Goal: Information Seeking & Learning: Learn about a topic

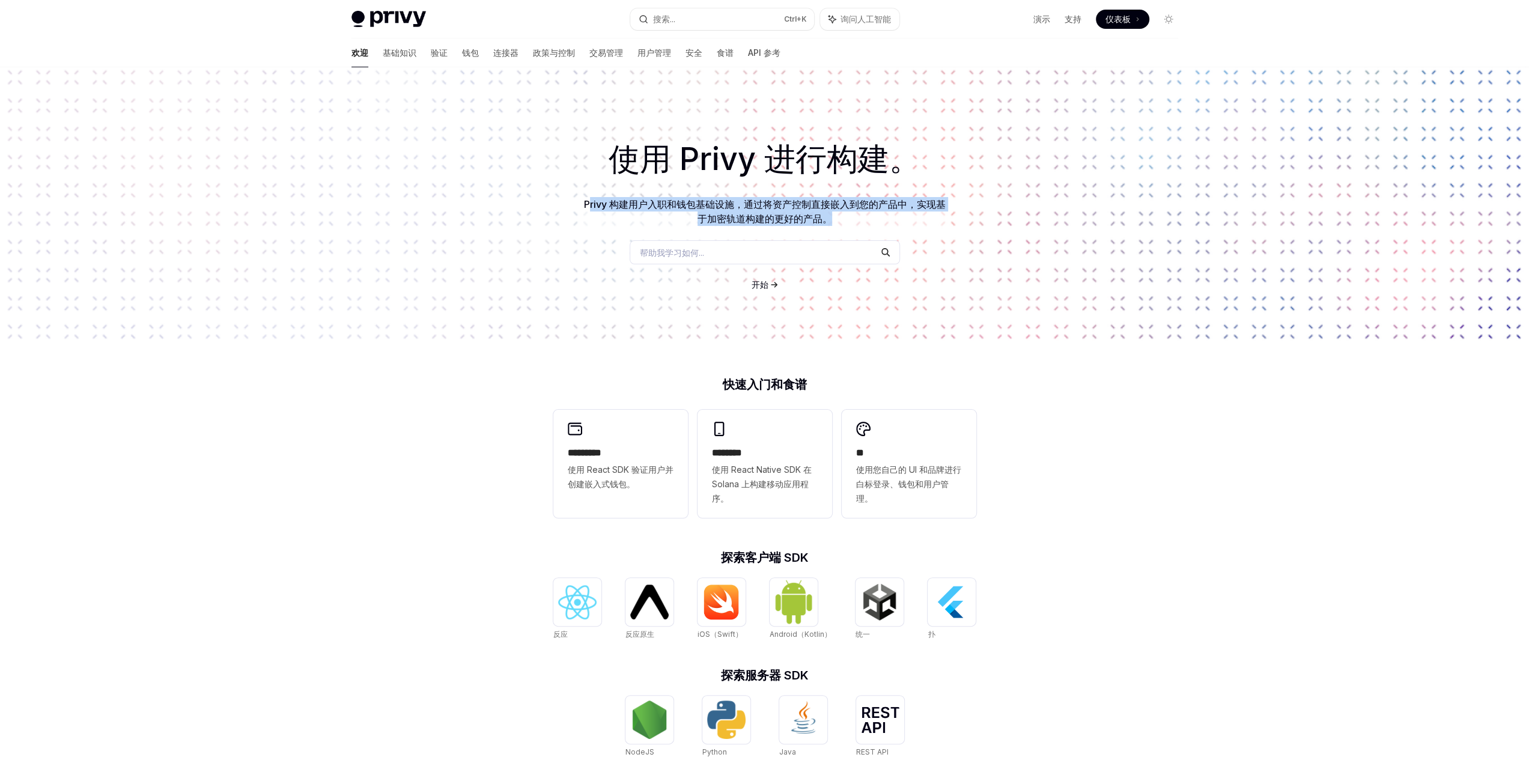
drag, startPoint x: 588, startPoint y: 202, endPoint x: 908, endPoint y: 220, distance: 320.5
click at [908, 220] on p "Privy 构建用户入职和钱包基础设施，通过将资产控制直接嵌入到您的产品中，实现基于加密轨道构建的更好的产品。" at bounding box center [765, 211] width 366 height 29
click at [808, 214] on font "Privy 构建用户入职和钱包基础设施，通过将资产控制直接嵌入到您的产品中，实现基于加密轨道构建的更好的产品。" at bounding box center [765, 211] width 362 height 26
click at [462, 51] on font "钱包" at bounding box center [470, 52] width 17 height 10
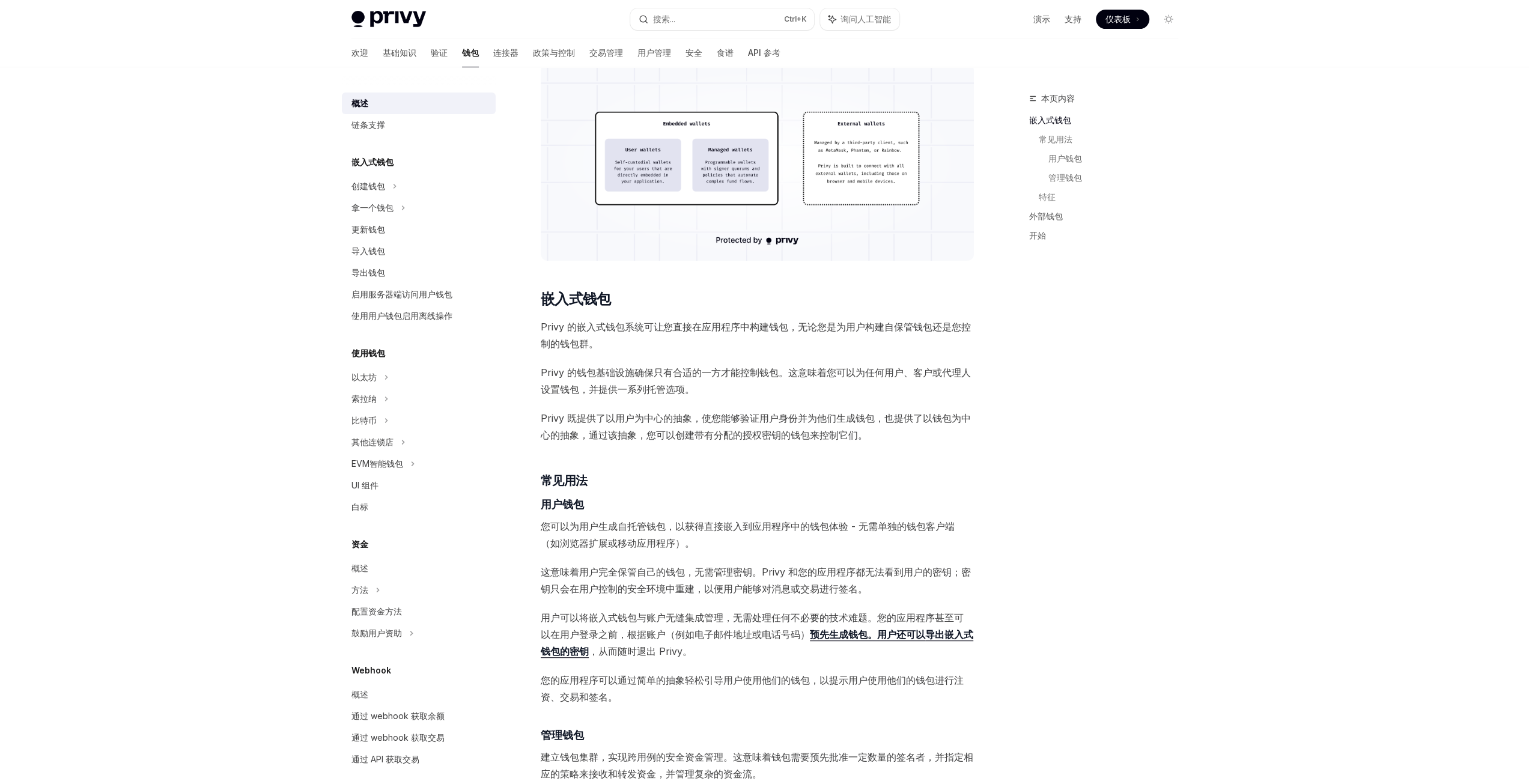
scroll to position [481, 0]
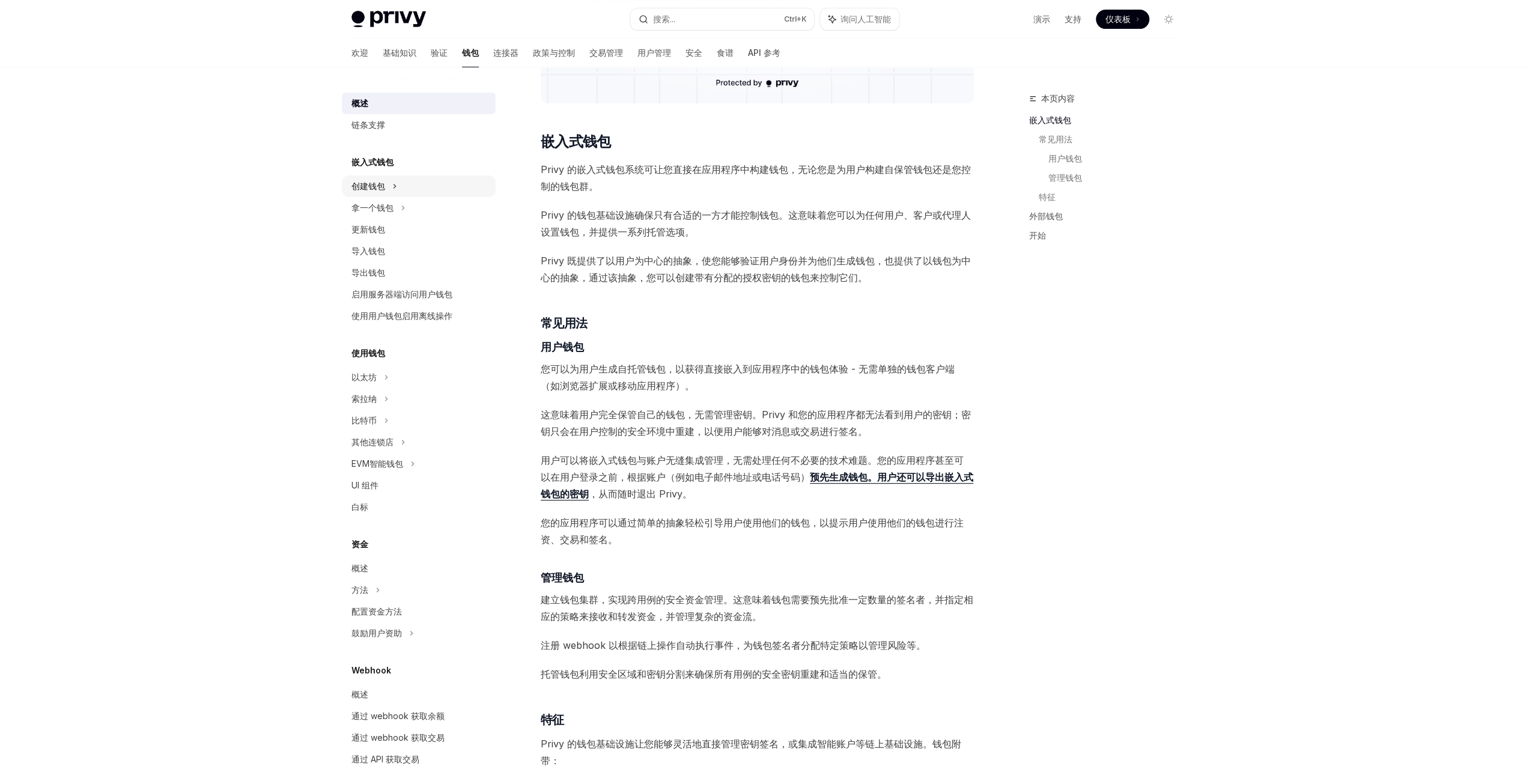
click at [418, 189] on div "创建钱包" at bounding box center [419, 186] width 154 height 22
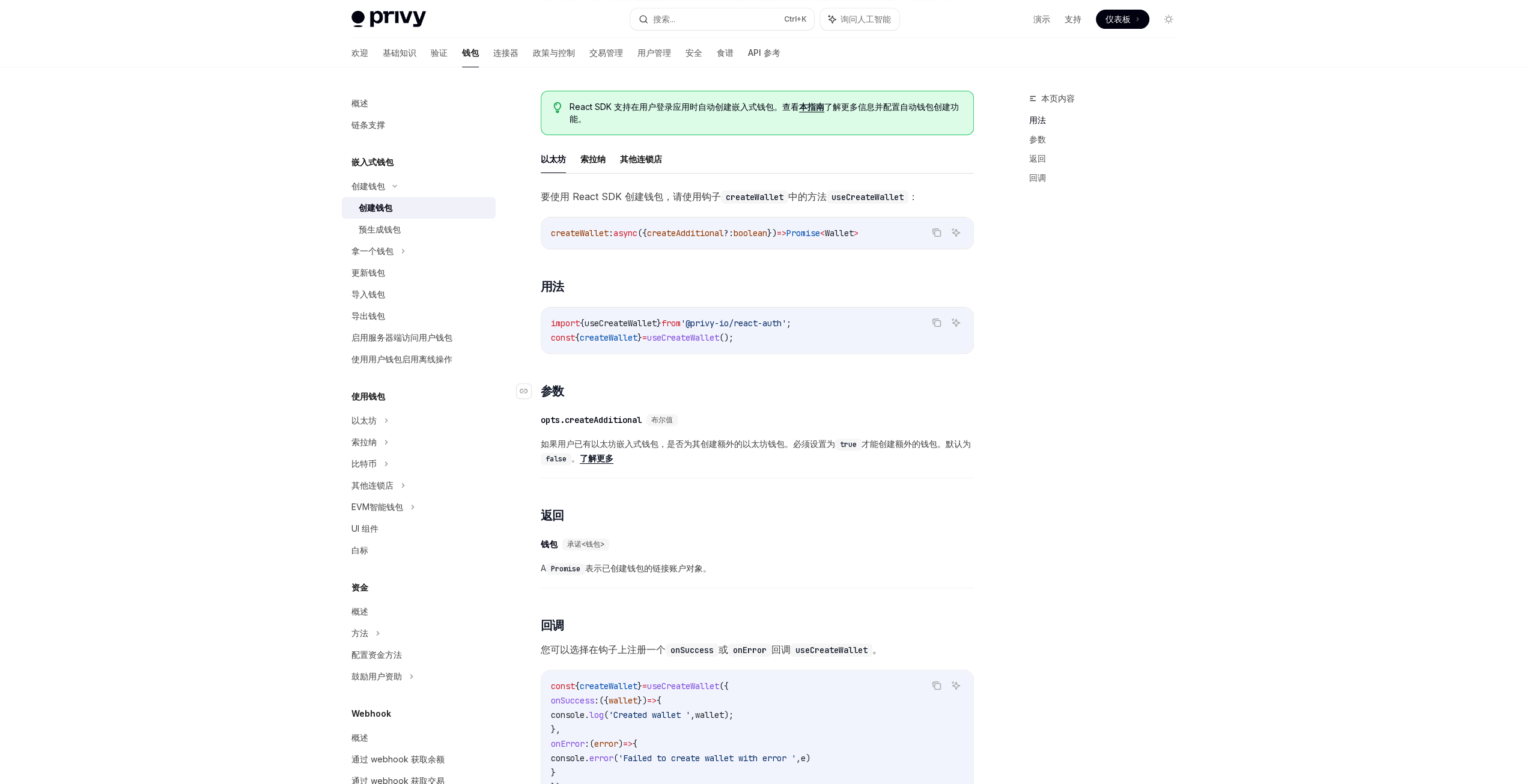
scroll to position [481, 0]
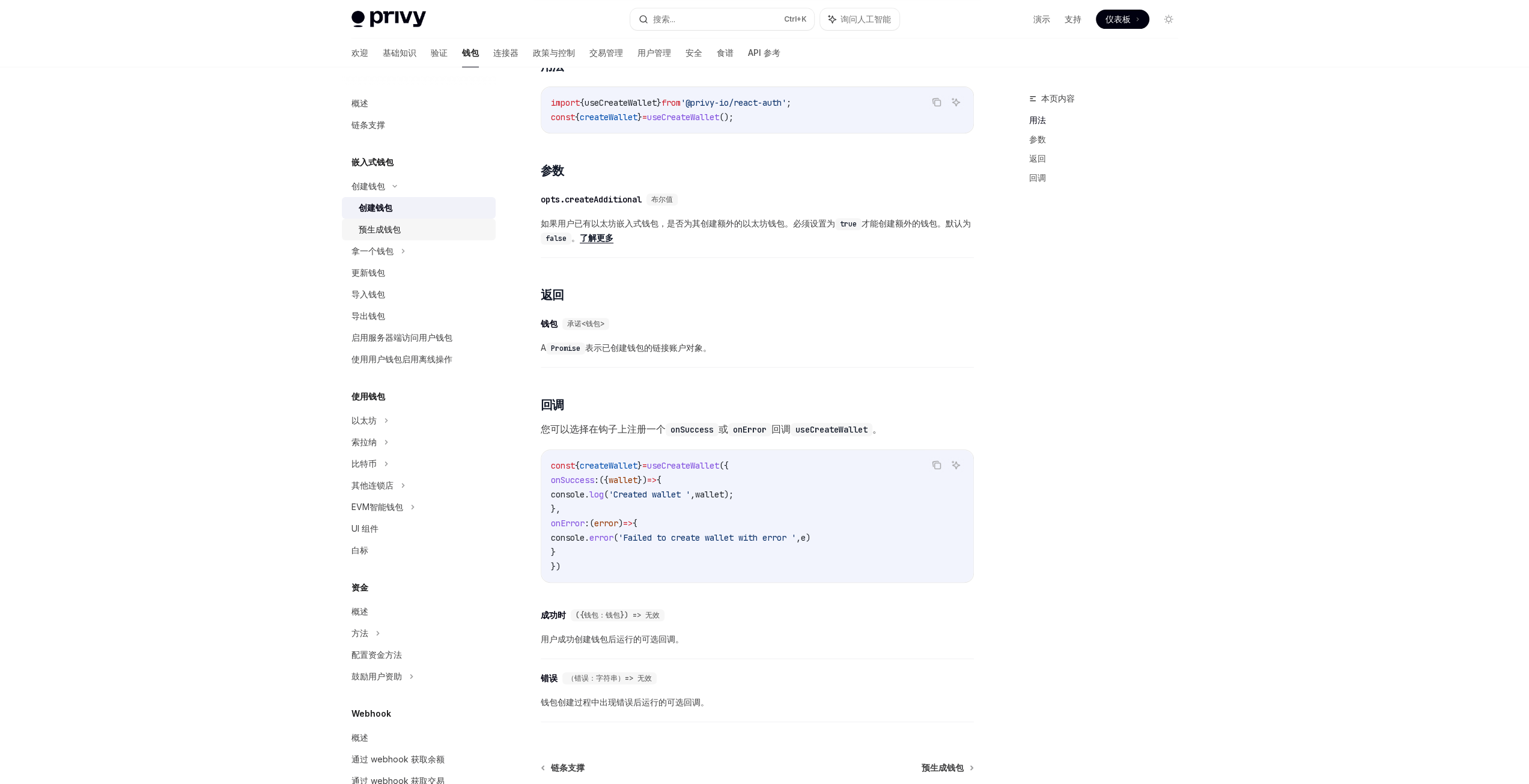
click at [420, 233] on div "预生成钱包" at bounding box center [423, 229] width 129 height 14
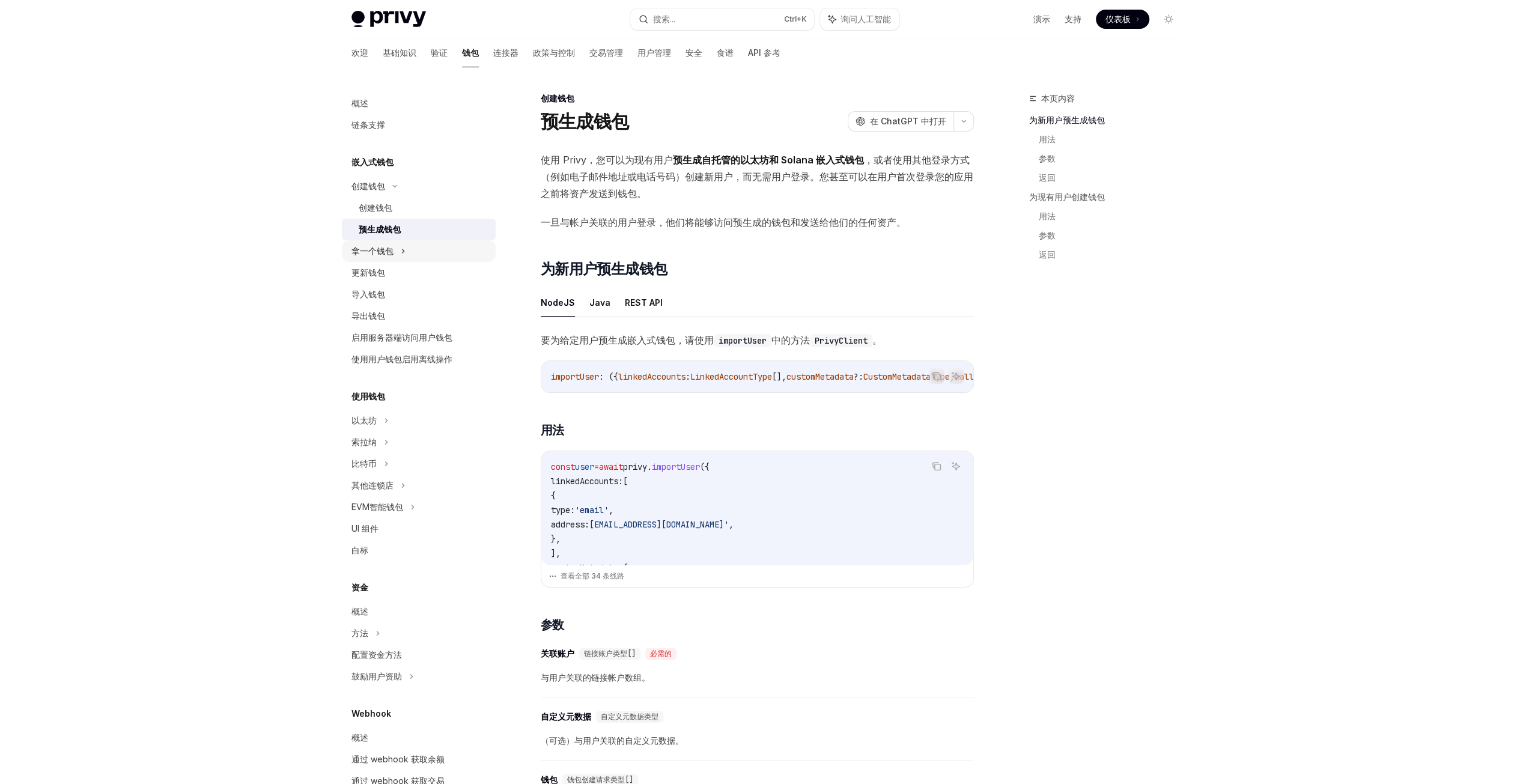
click at [425, 243] on div "拿一个钱包" at bounding box center [419, 251] width 154 height 22
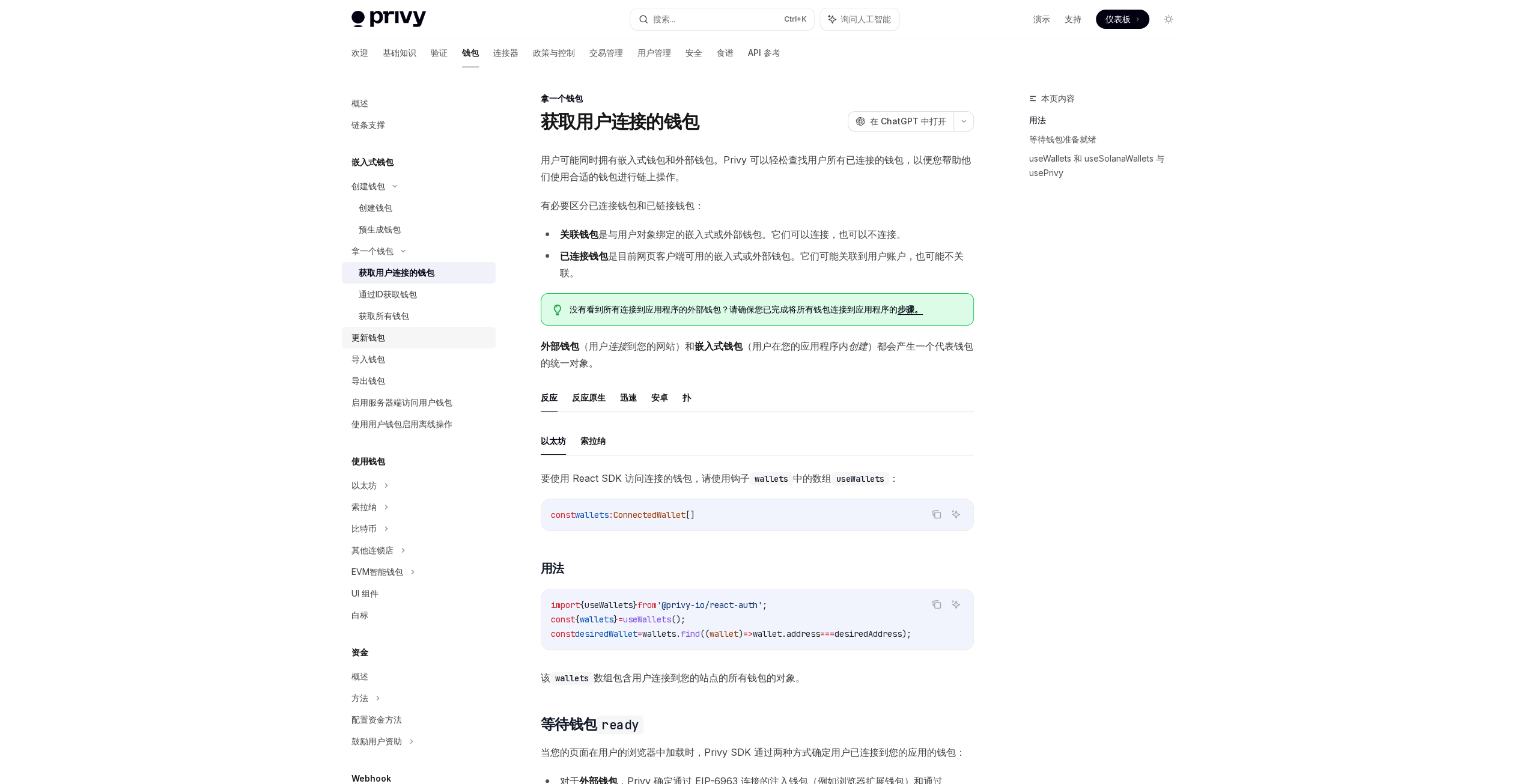
click at [426, 347] on link "更新钱包" at bounding box center [419, 338] width 154 height 22
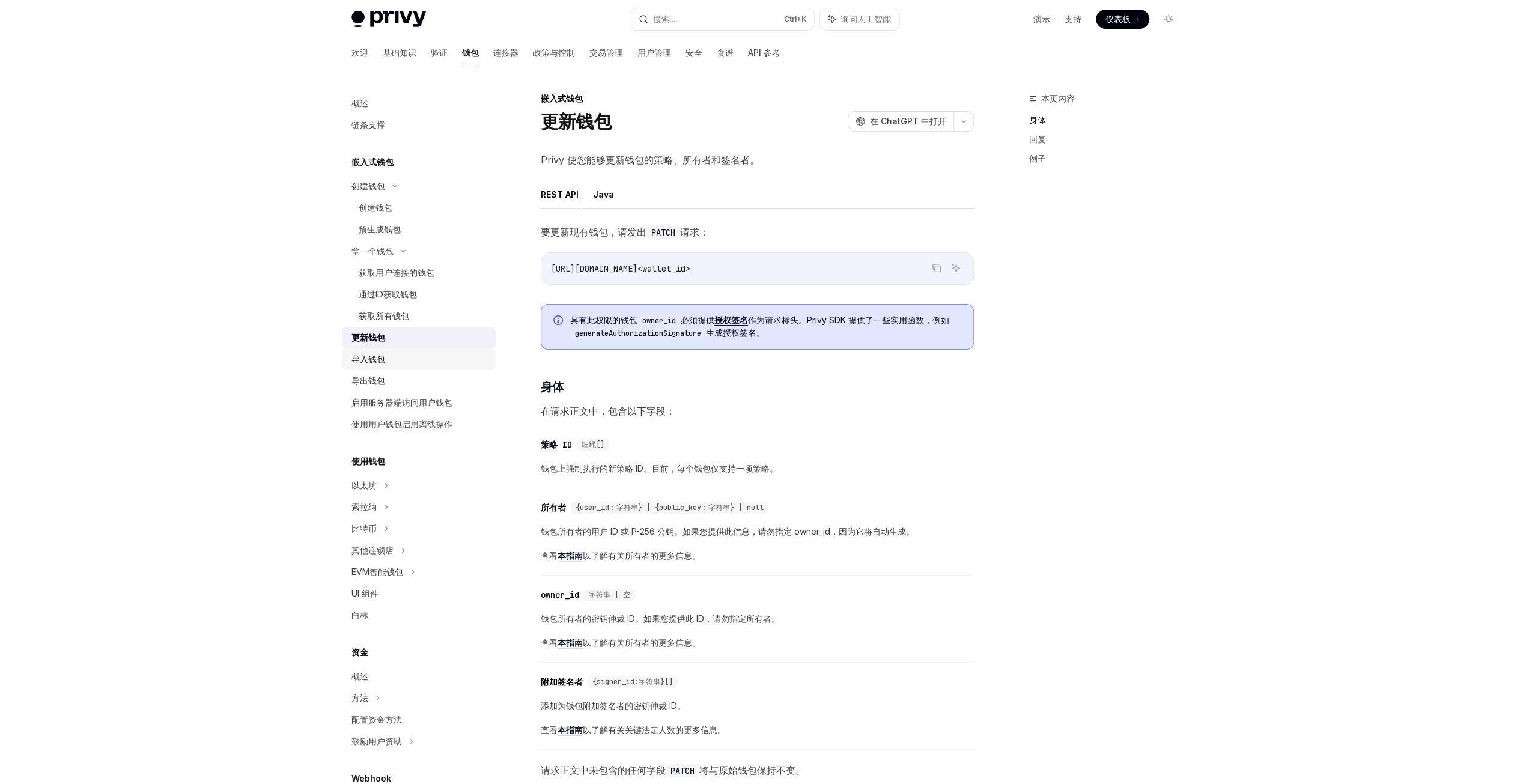
click at [444, 365] on div "导入钱包" at bounding box center [420, 359] width 137 height 14
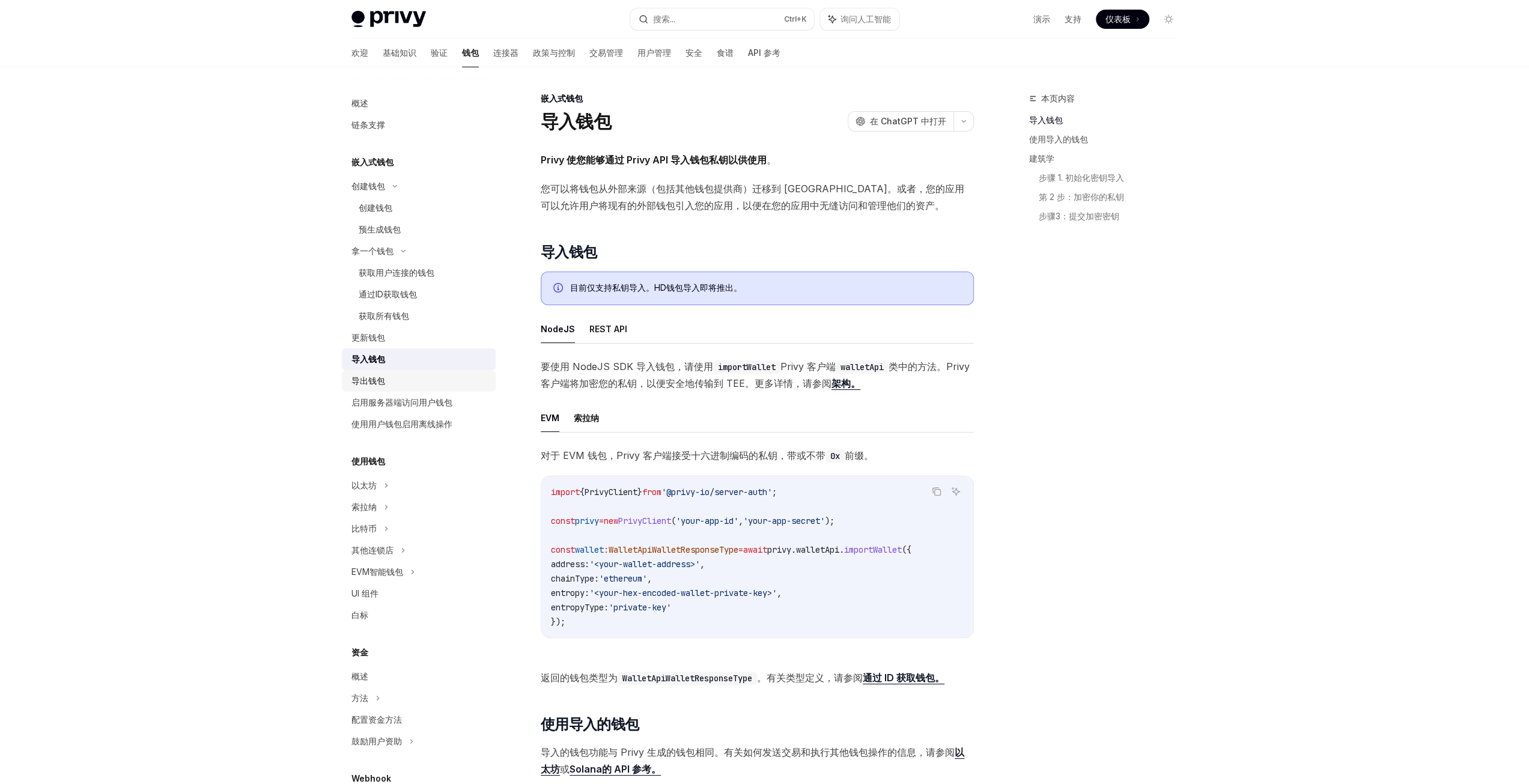
click at [443, 377] on div "导出钱包" at bounding box center [420, 381] width 137 height 14
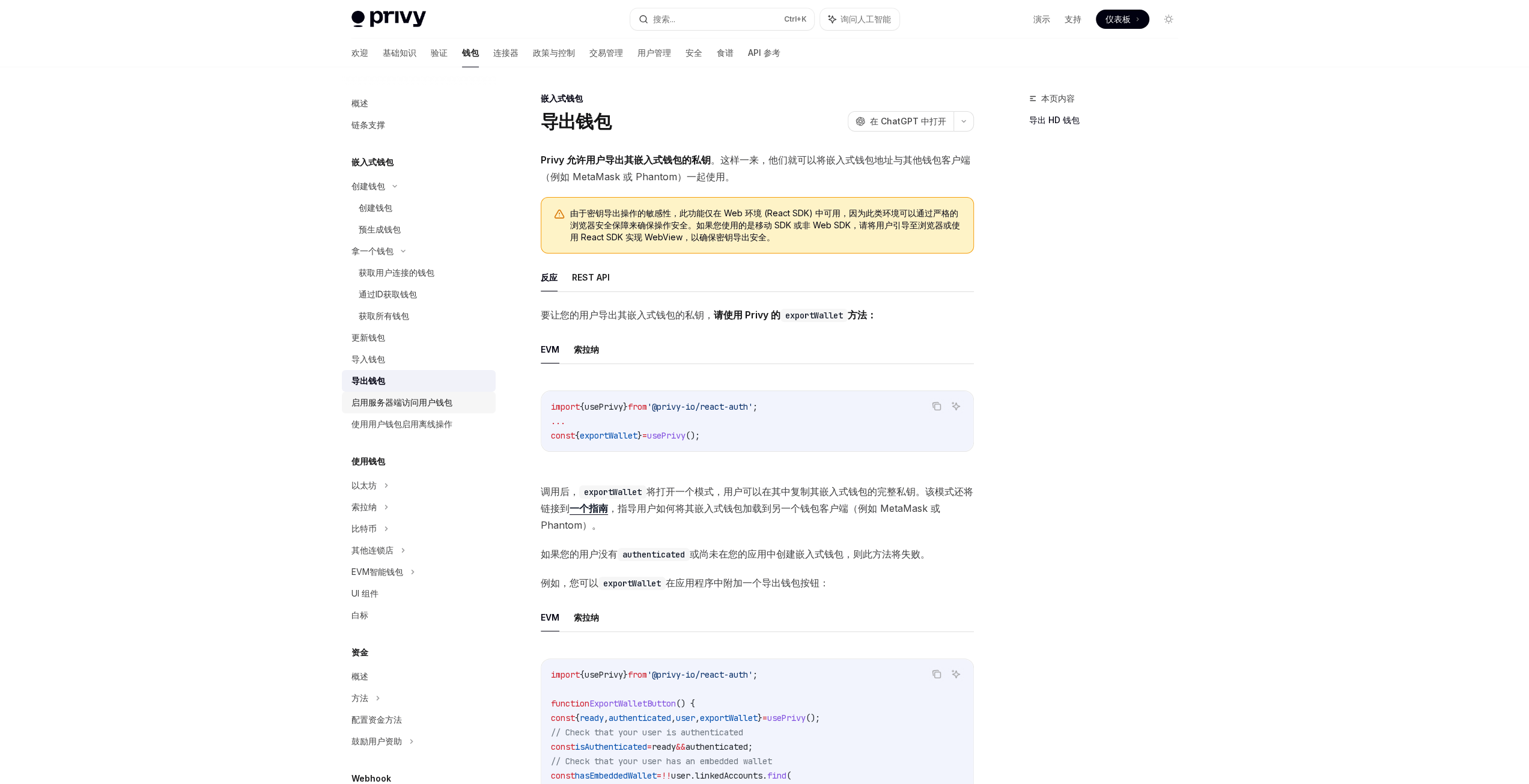
click at [437, 402] on font "启用服务器端访问用户钱包" at bounding box center [402, 402] width 101 height 10
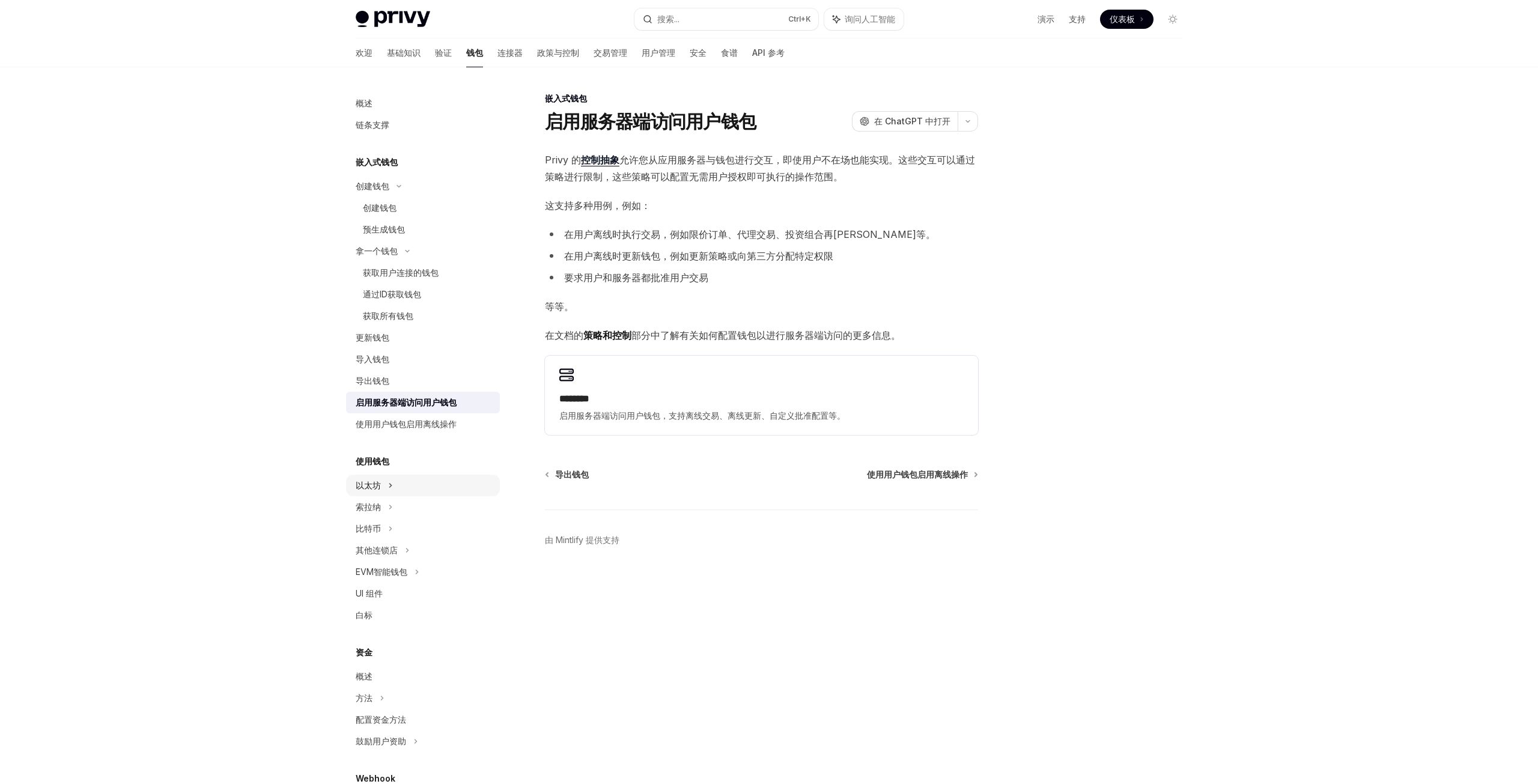
drag, startPoint x: 442, startPoint y: 487, endPoint x: 443, endPoint y: 494, distance: 7.1
click at [443, 197] on div "以太坊" at bounding box center [423, 186] width 154 height 22
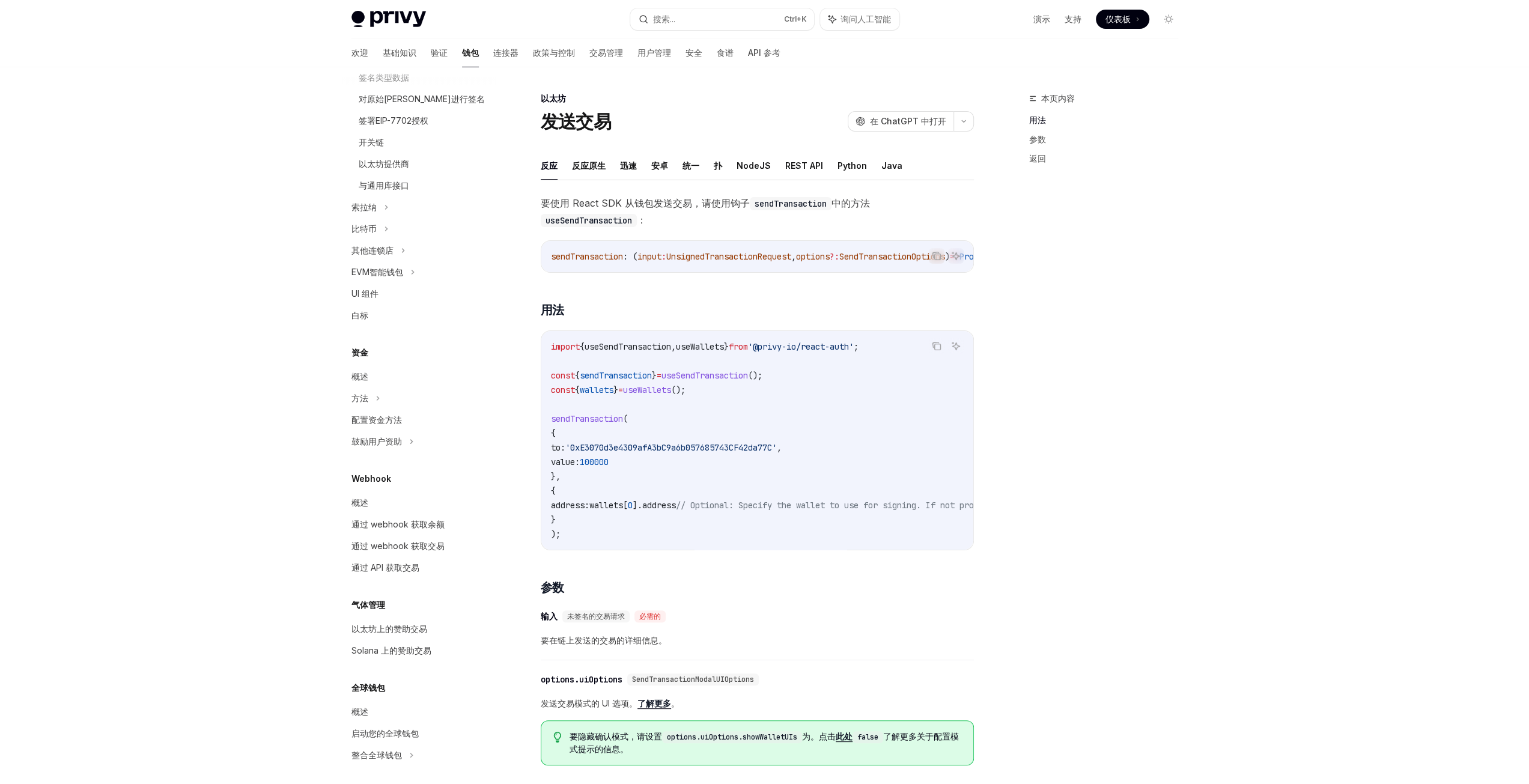
scroll to position [500, 0]
click at [191, 239] on div "Privy Docs 主页 搜索... Ctrl +K 询问人工智能 演示 支持 仪表板 仪表板 搜索... 导航 欢迎 基础知识 验证 钱包 连接器 政策与…" at bounding box center [764, 604] width 1529 height 1208
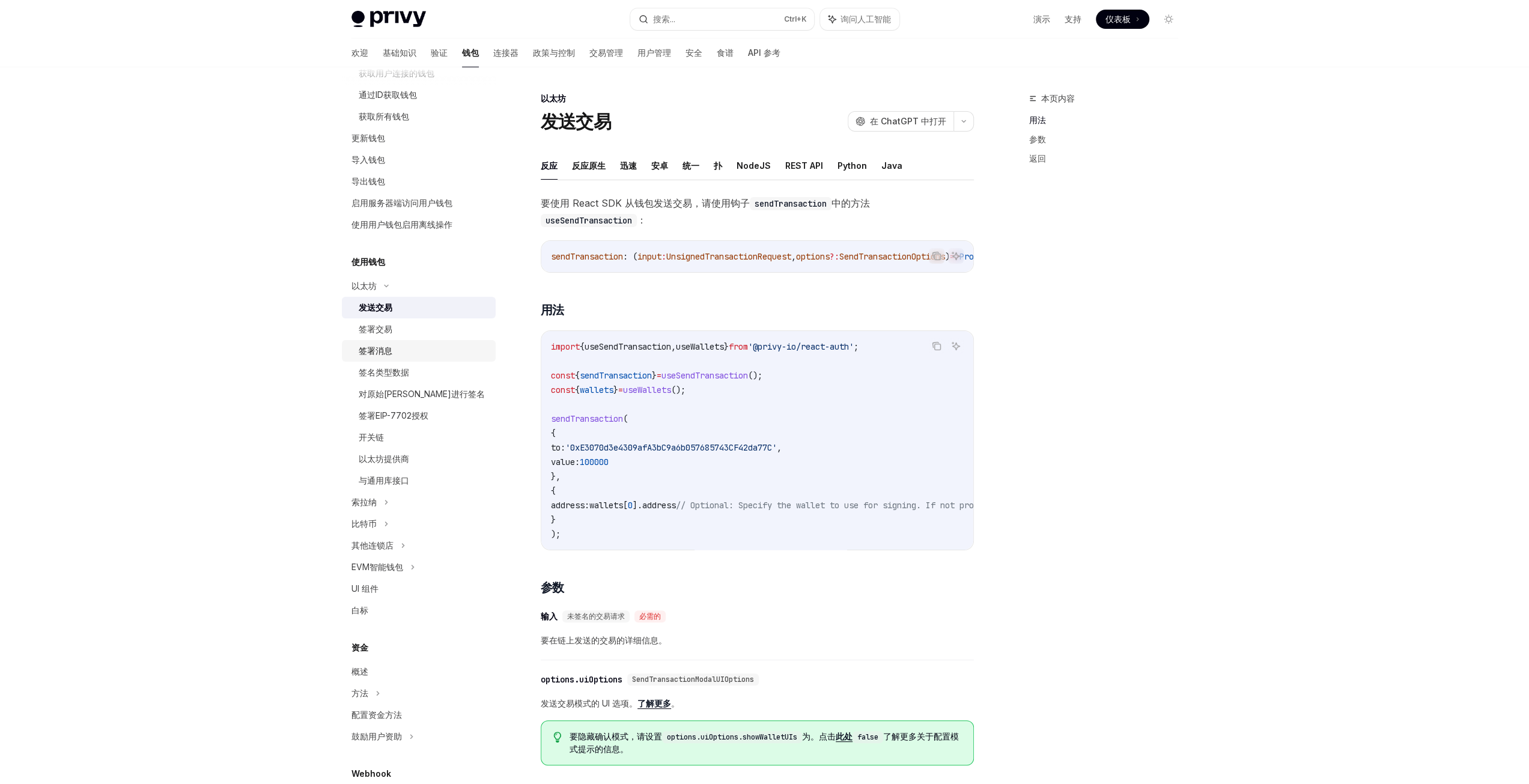
scroll to position [0, 0]
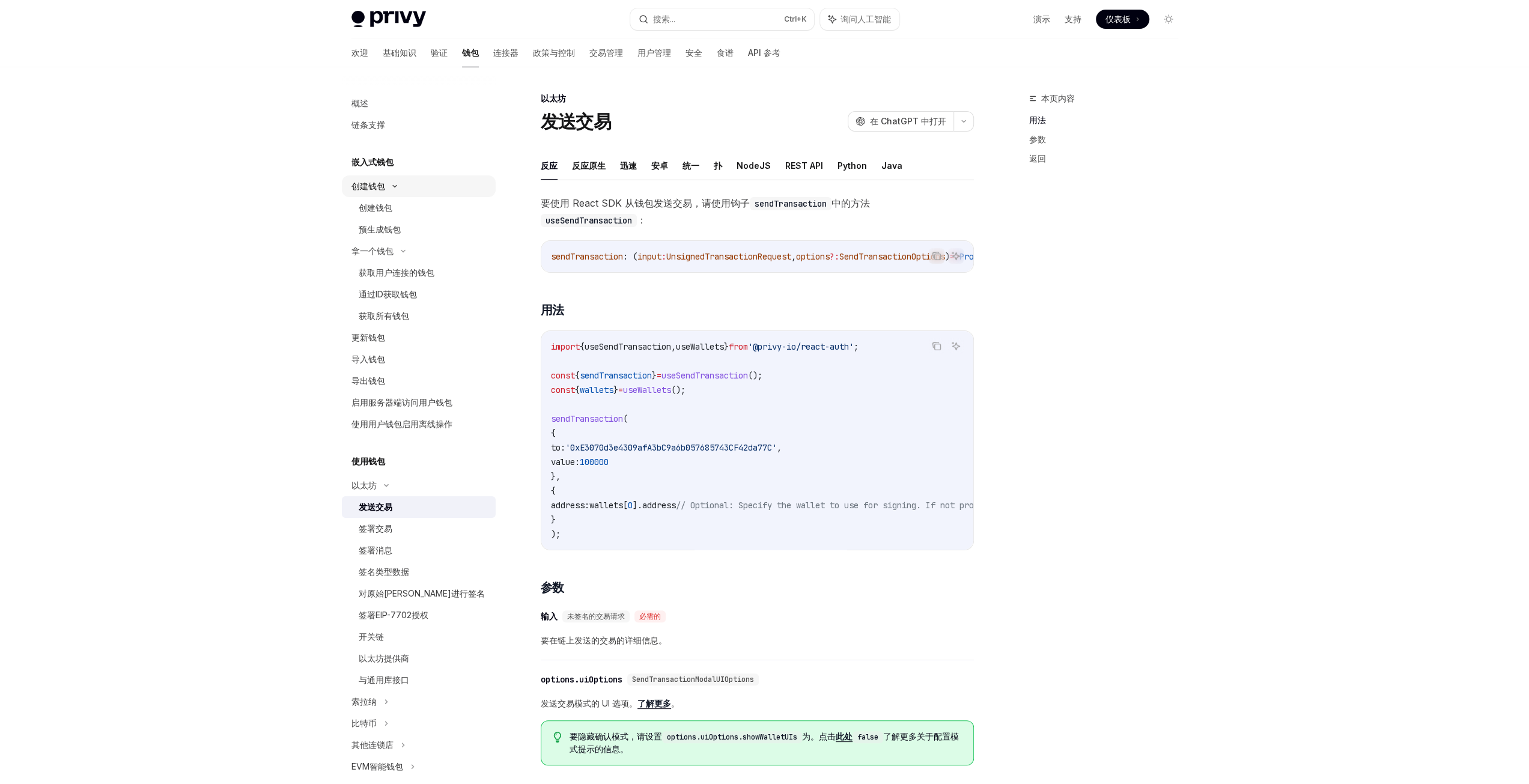
click at [424, 192] on div "创建钱包" at bounding box center [419, 186] width 154 height 22
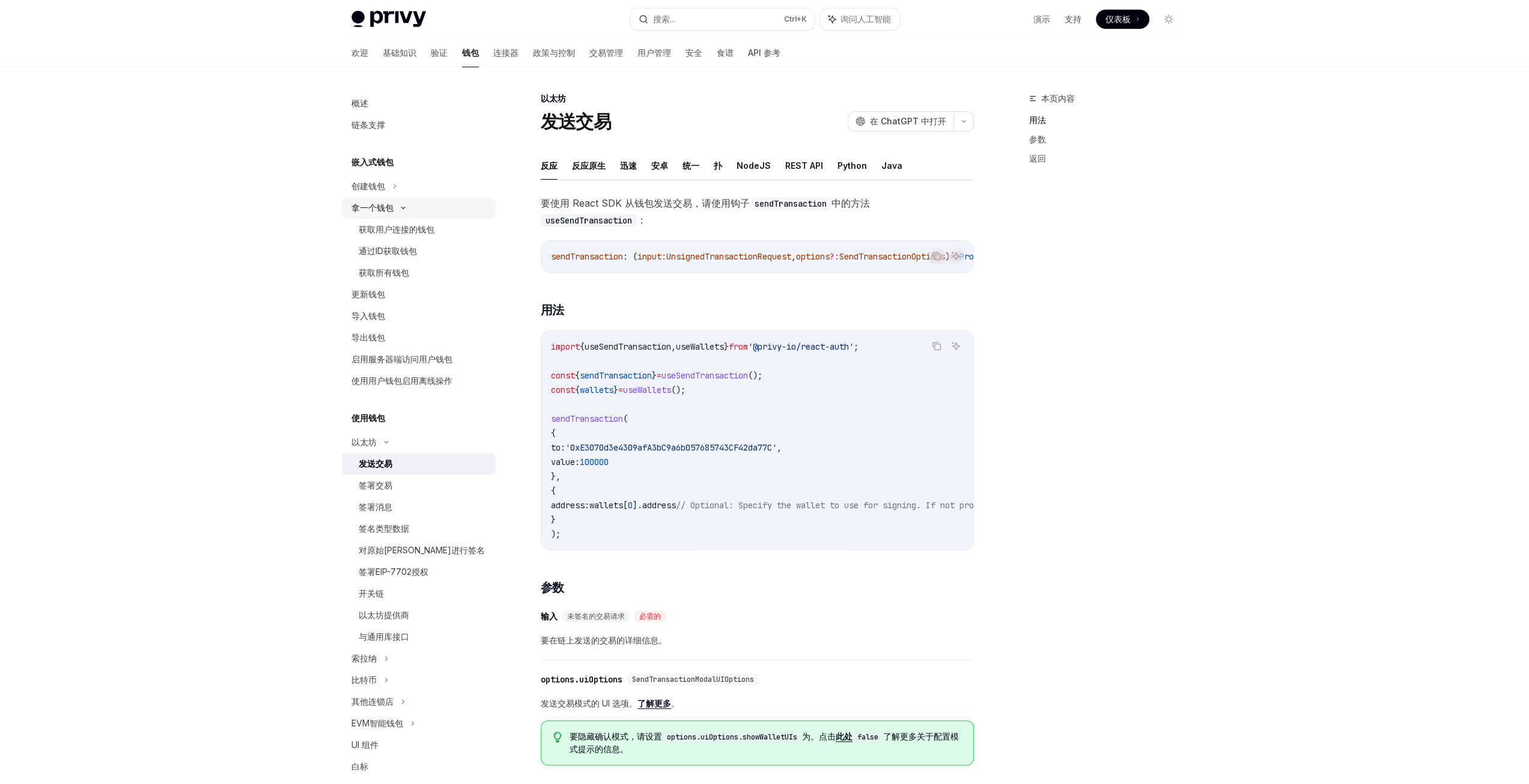
click at [420, 202] on div "拿一个钱包" at bounding box center [419, 208] width 154 height 22
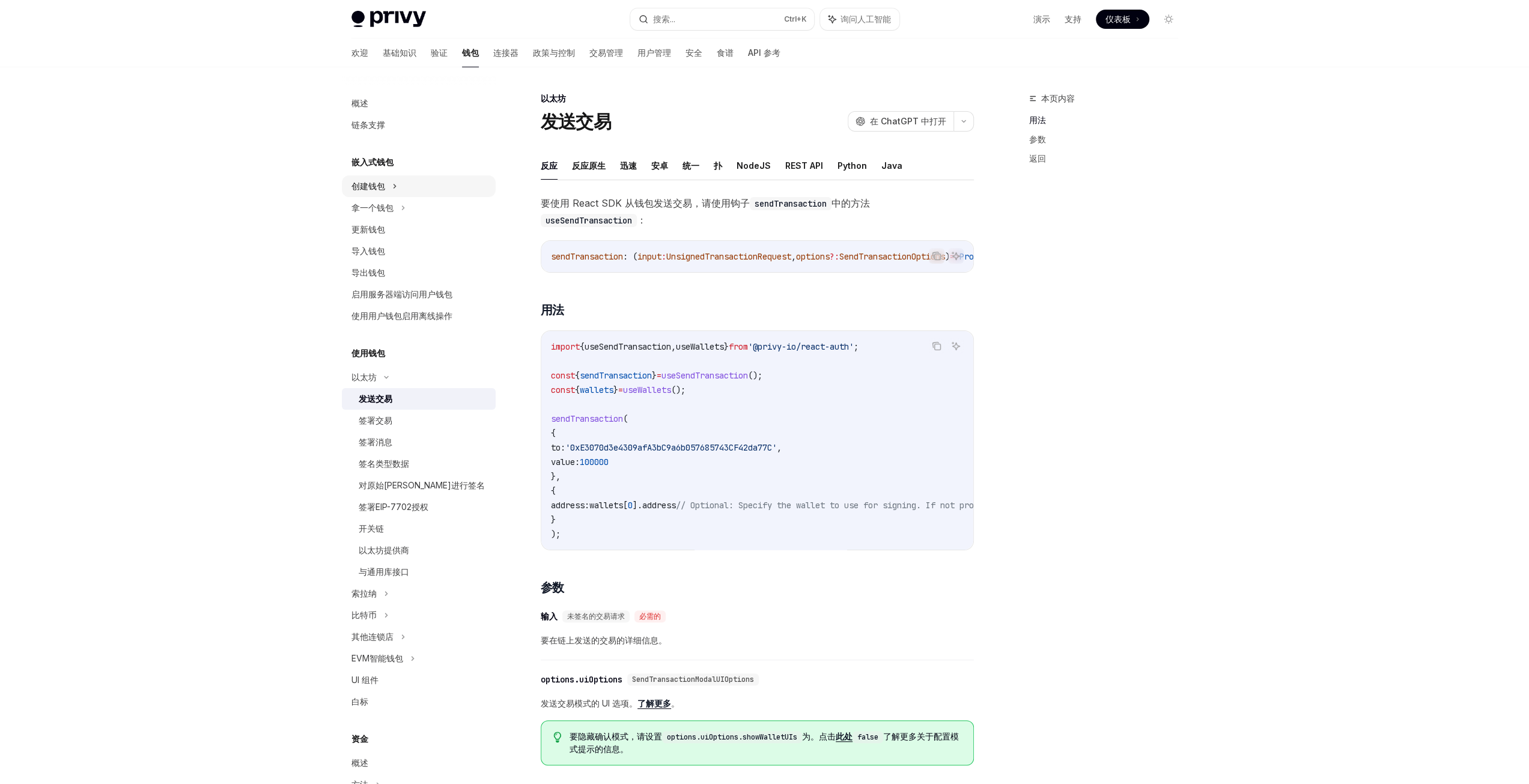
click at [435, 185] on div "创建钱包" at bounding box center [419, 186] width 154 height 22
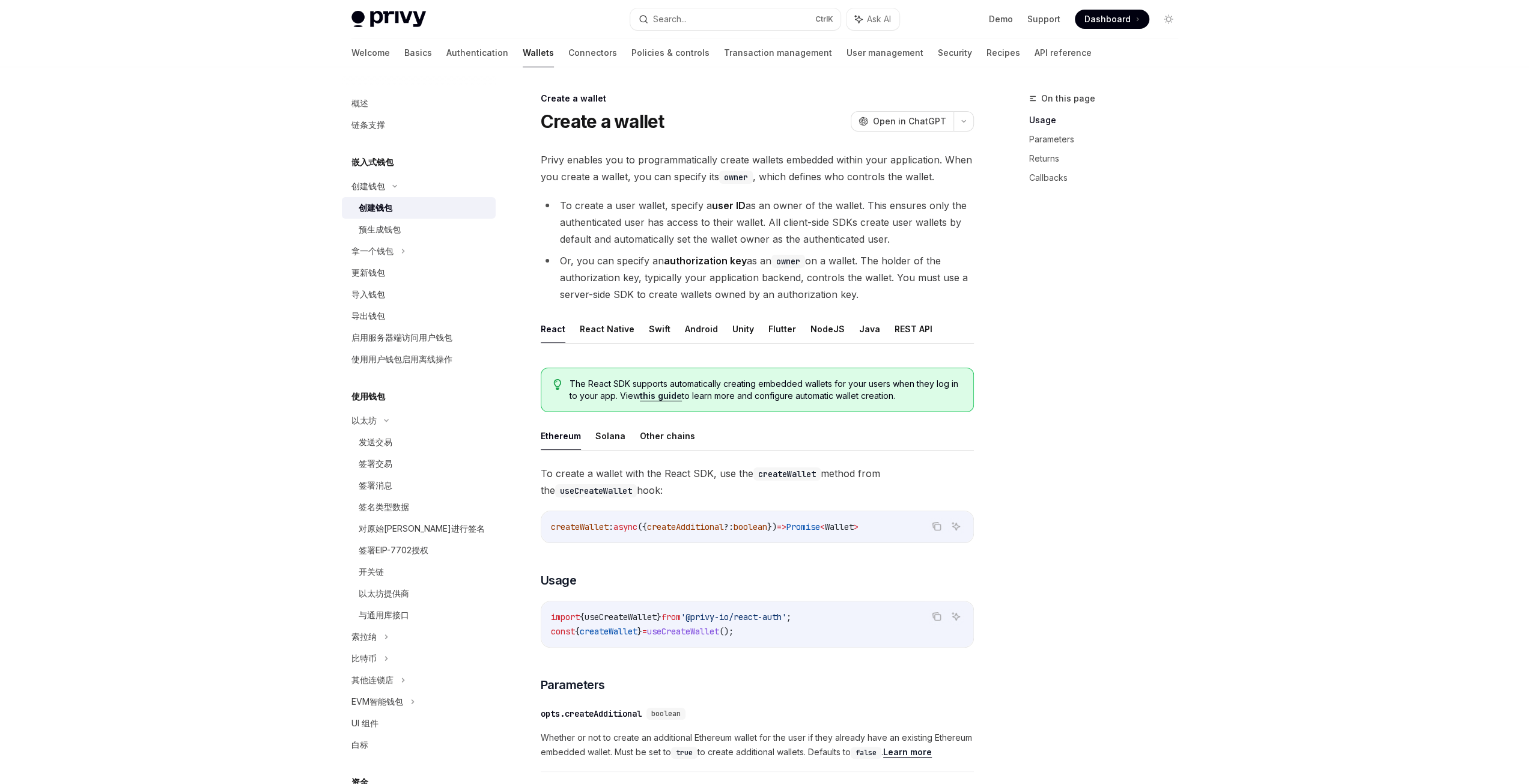
click at [423, 205] on div "创建钱包" at bounding box center [423, 208] width 129 height 14
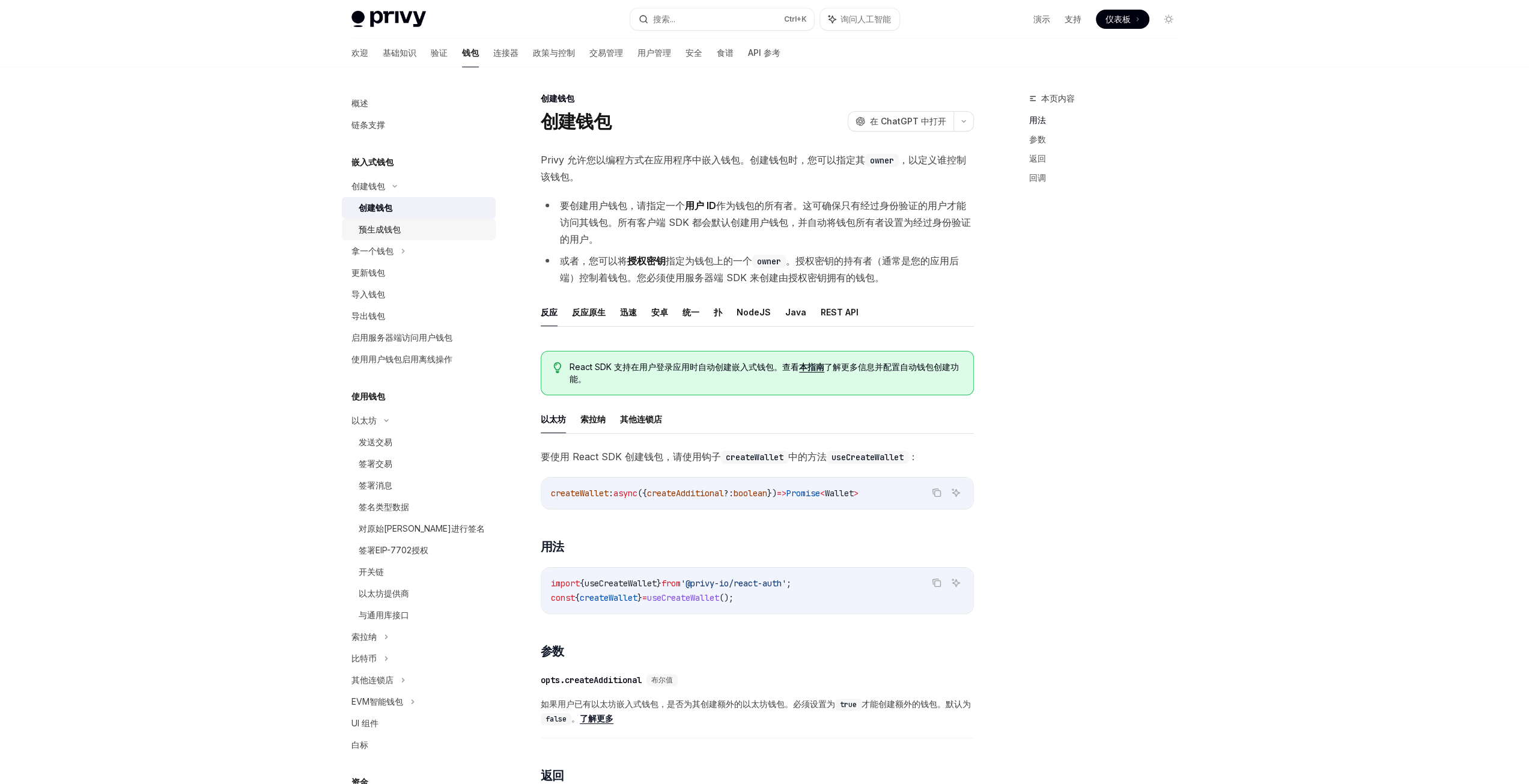
click at [420, 232] on div "预生成钱包" at bounding box center [423, 229] width 129 height 14
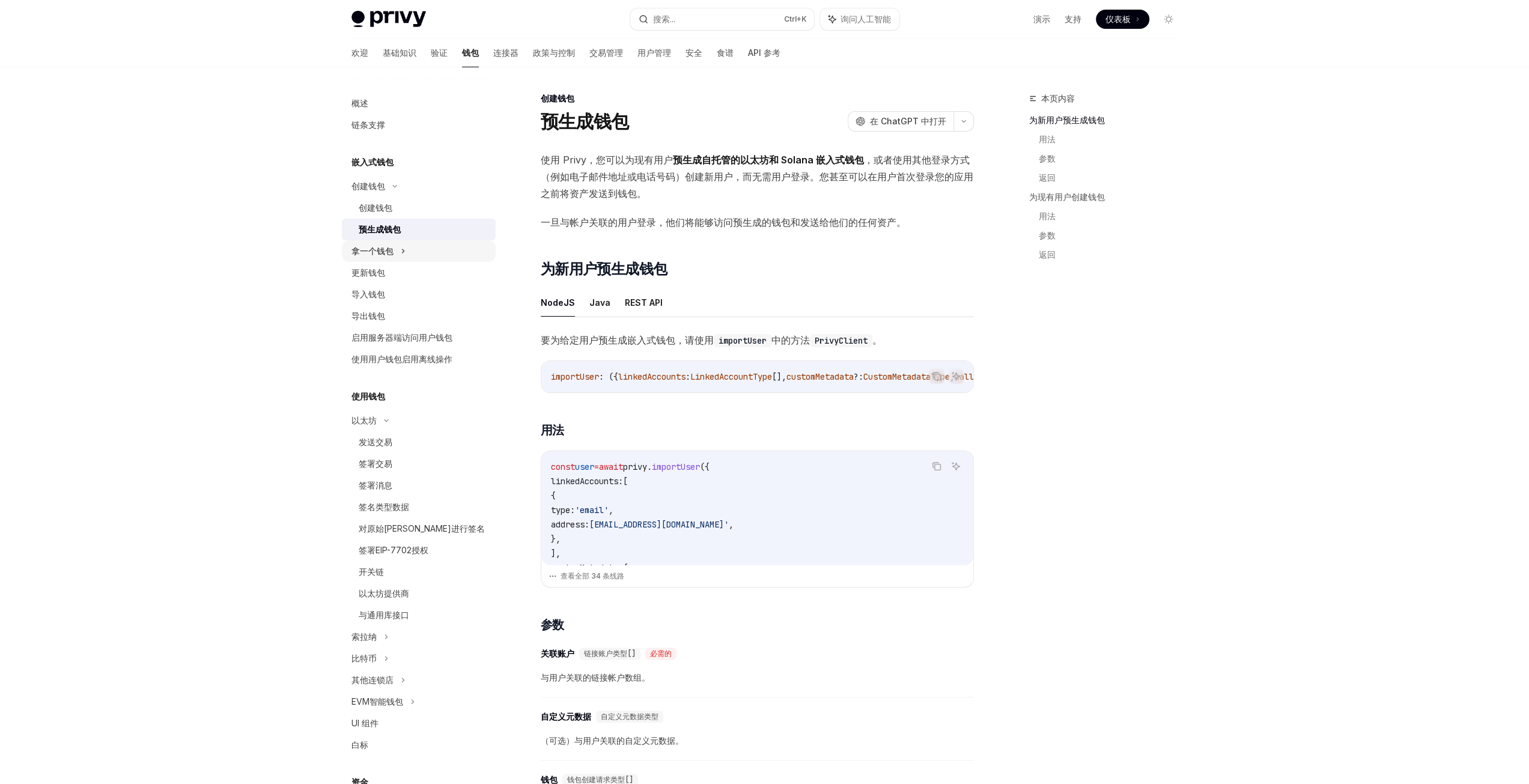
click at [441, 260] on div "拿一个钱包" at bounding box center [419, 251] width 154 height 22
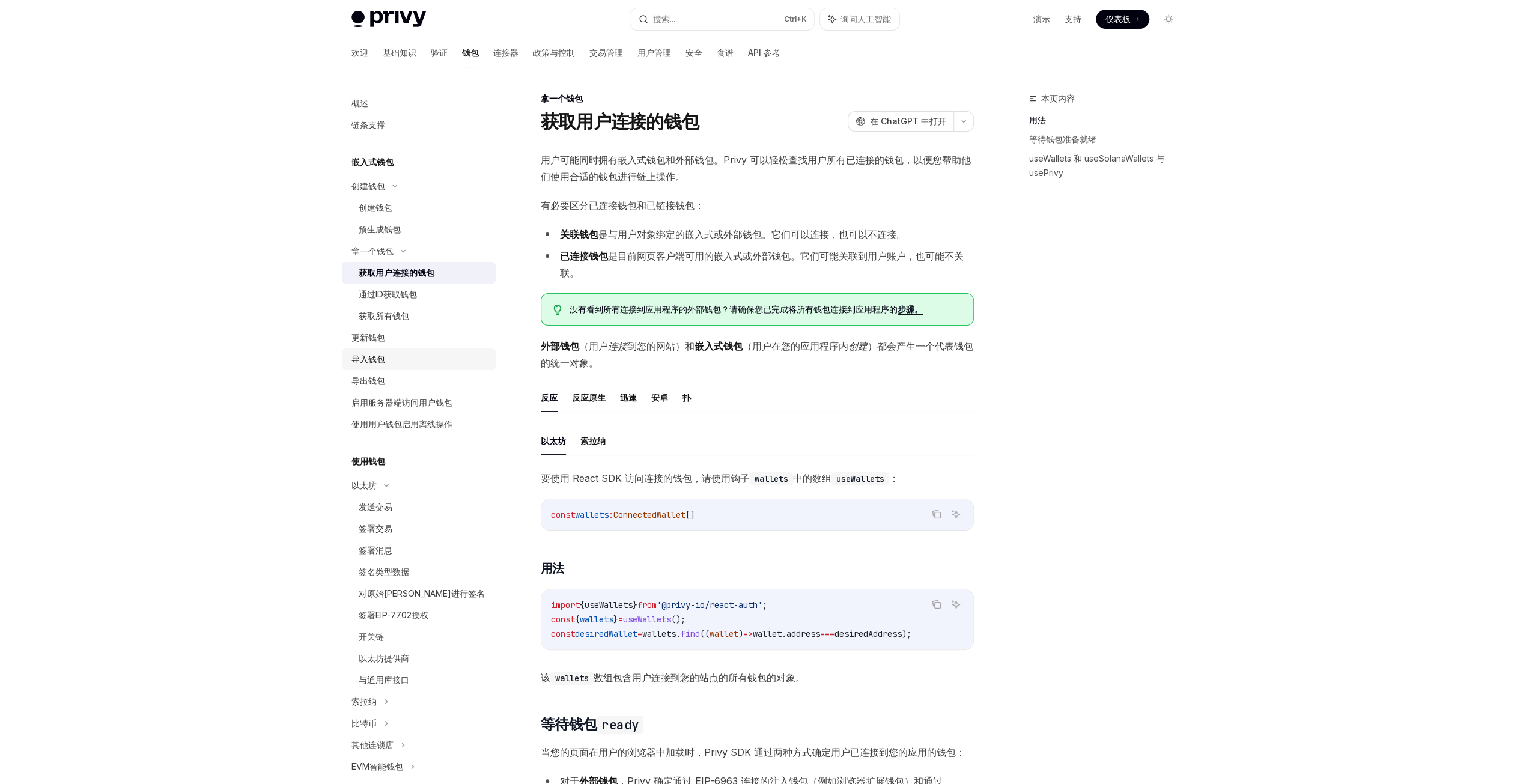
drag, startPoint x: 418, startPoint y: 337, endPoint x: 416, endPoint y: 354, distance: 17.1
click at [418, 337] on div "更新钱包" at bounding box center [420, 338] width 137 height 14
click at [416, 364] on div "导入钱包" at bounding box center [420, 359] width 137 height 14
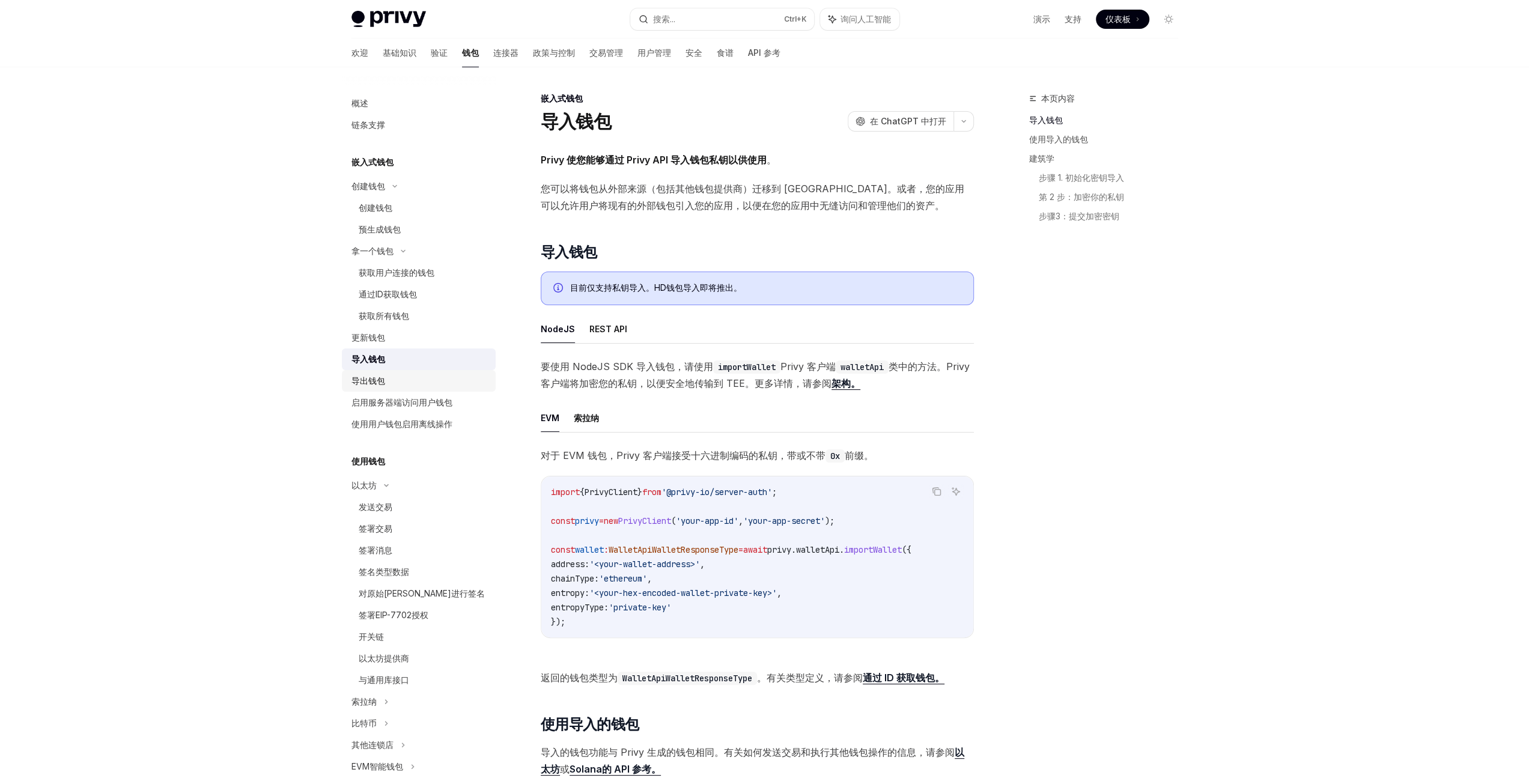
click at [417, 381] on div "导出钱包" at bounding box center [420, 381] width 137 height 14
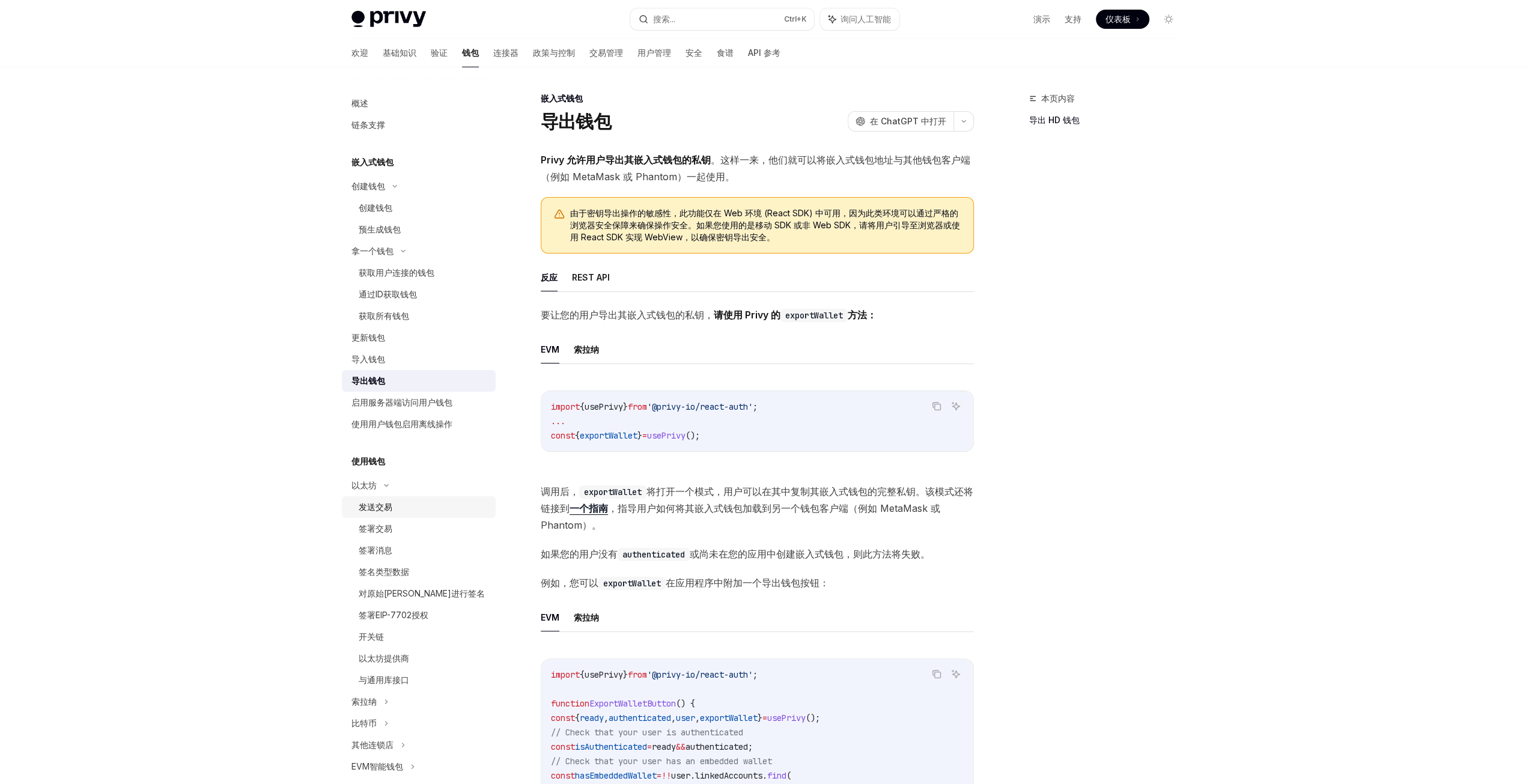
click at [418, 502] on div "发送交易" at bounding box center [423, 507] width 129 height 14
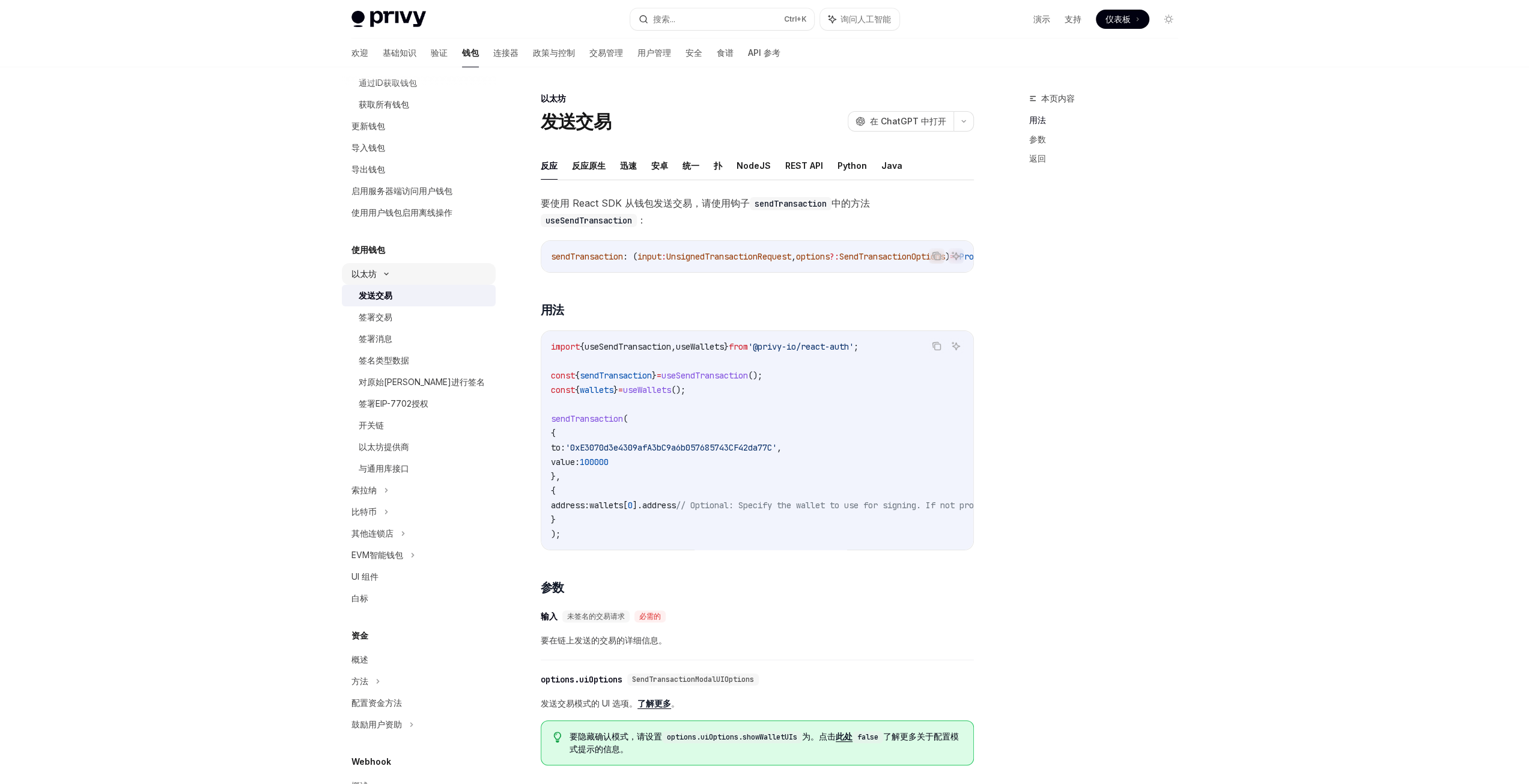
scroll to position [240, 0]
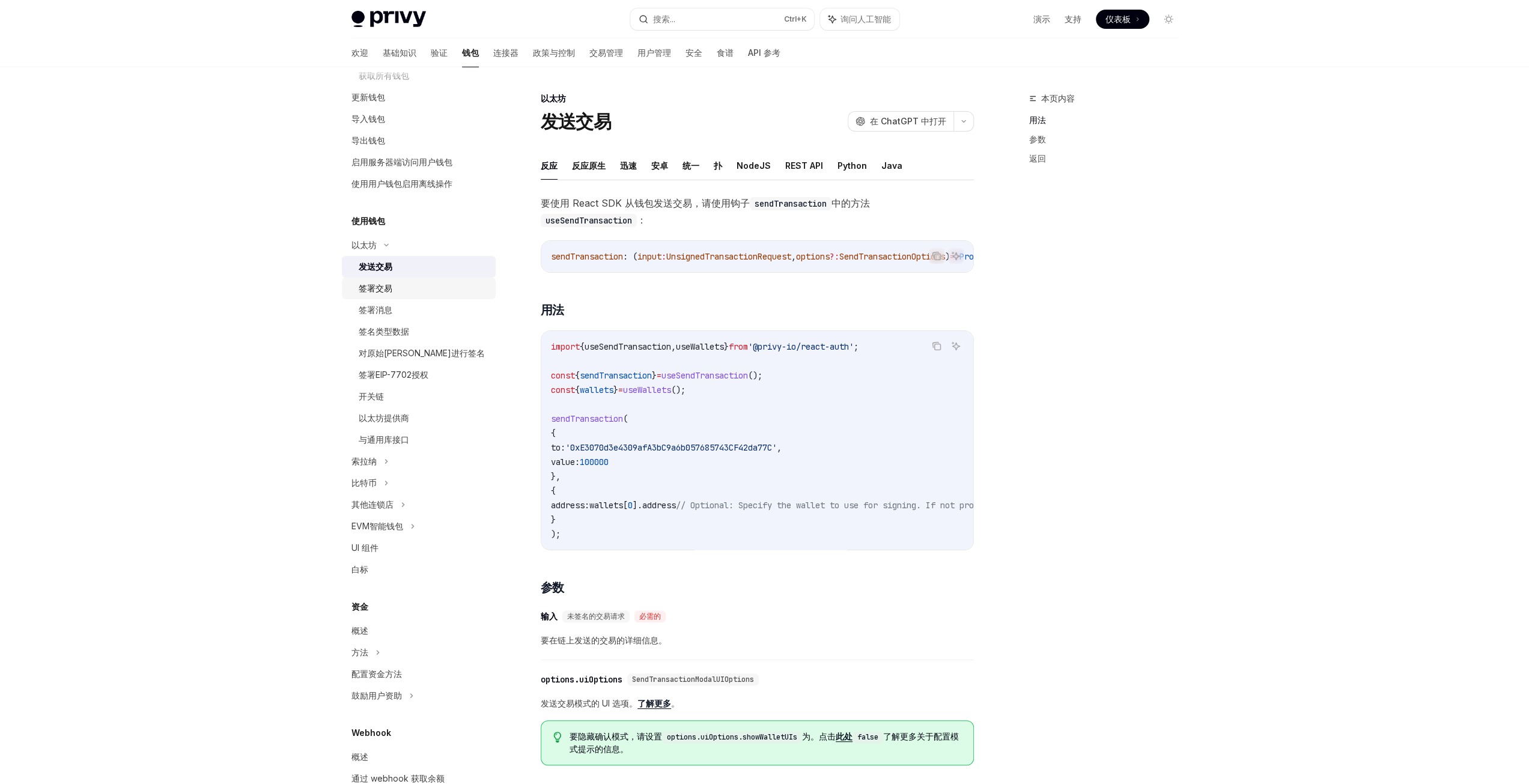
click at [440, 285] on div "签署交易" at bounding box center [423, 288] width 129 height 14
click at [444, 313] on div "签署消息" at bounding box center [423, 310] width 129 height 14
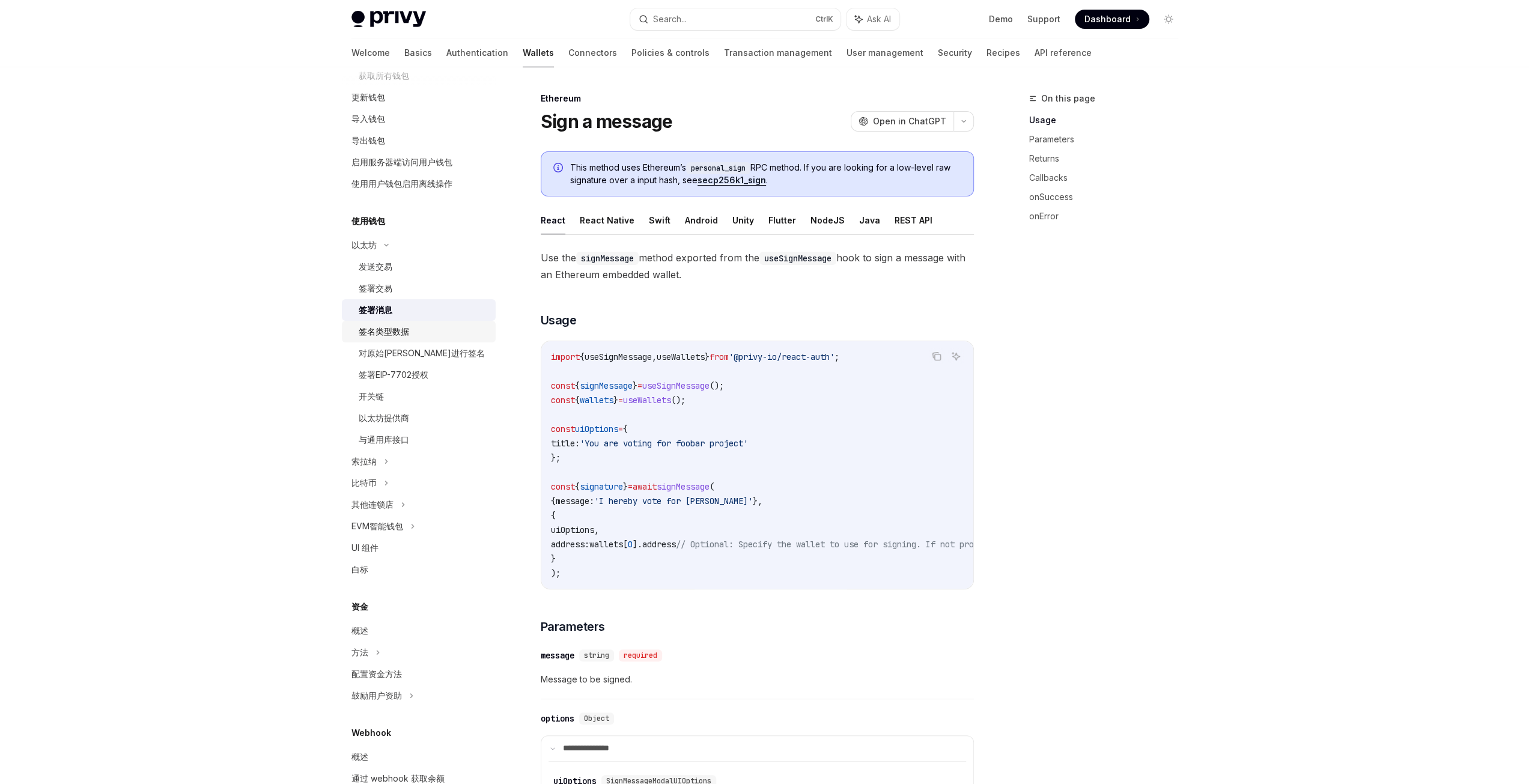
click at [441, 333] on div "签名类型数据" at bounding box center [423, 332] width 129 height 14
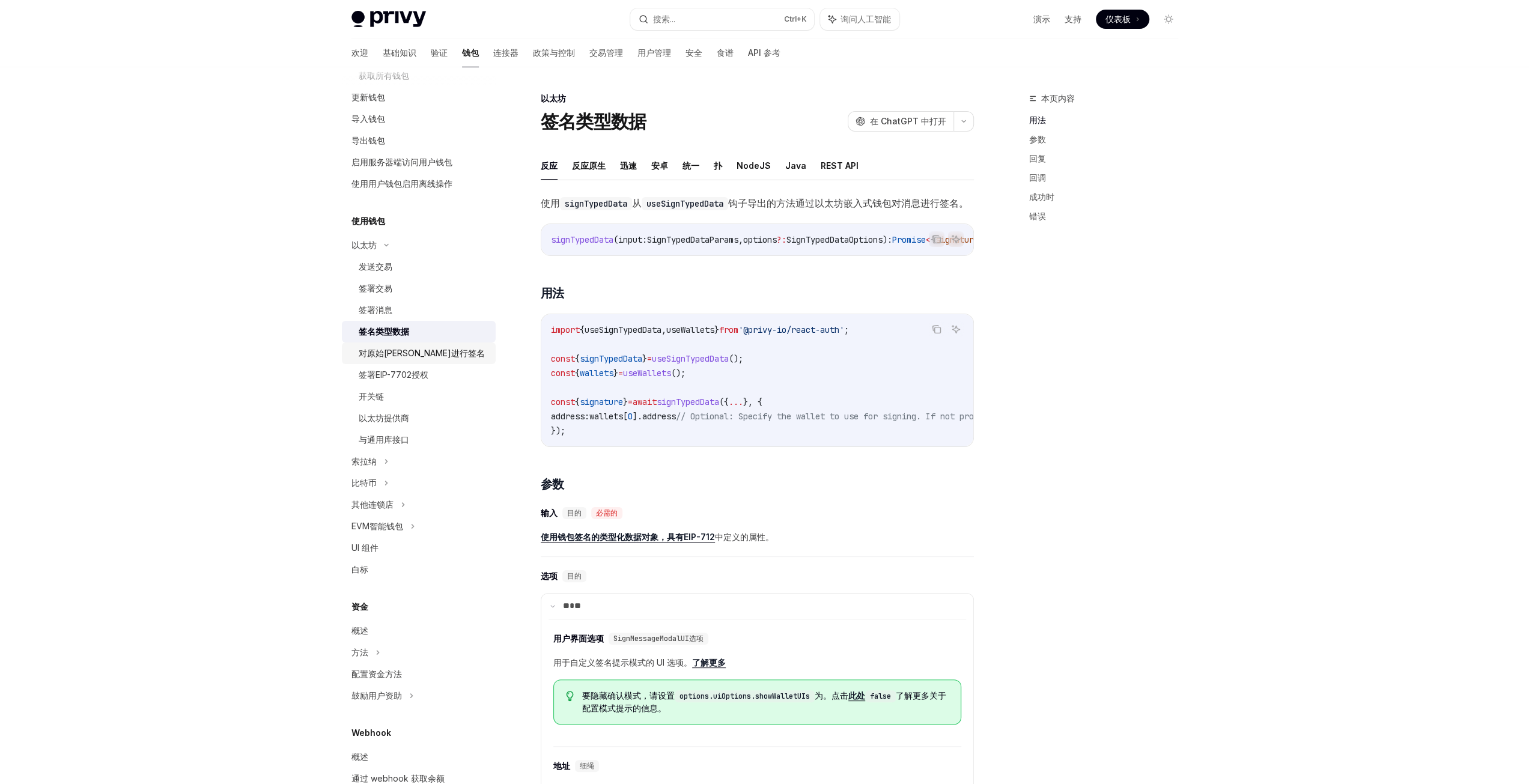
click at [449, 349] on div "对原始[PERSON_NAME]进行签名" at bounding box center [423, 353] width 129 height 14
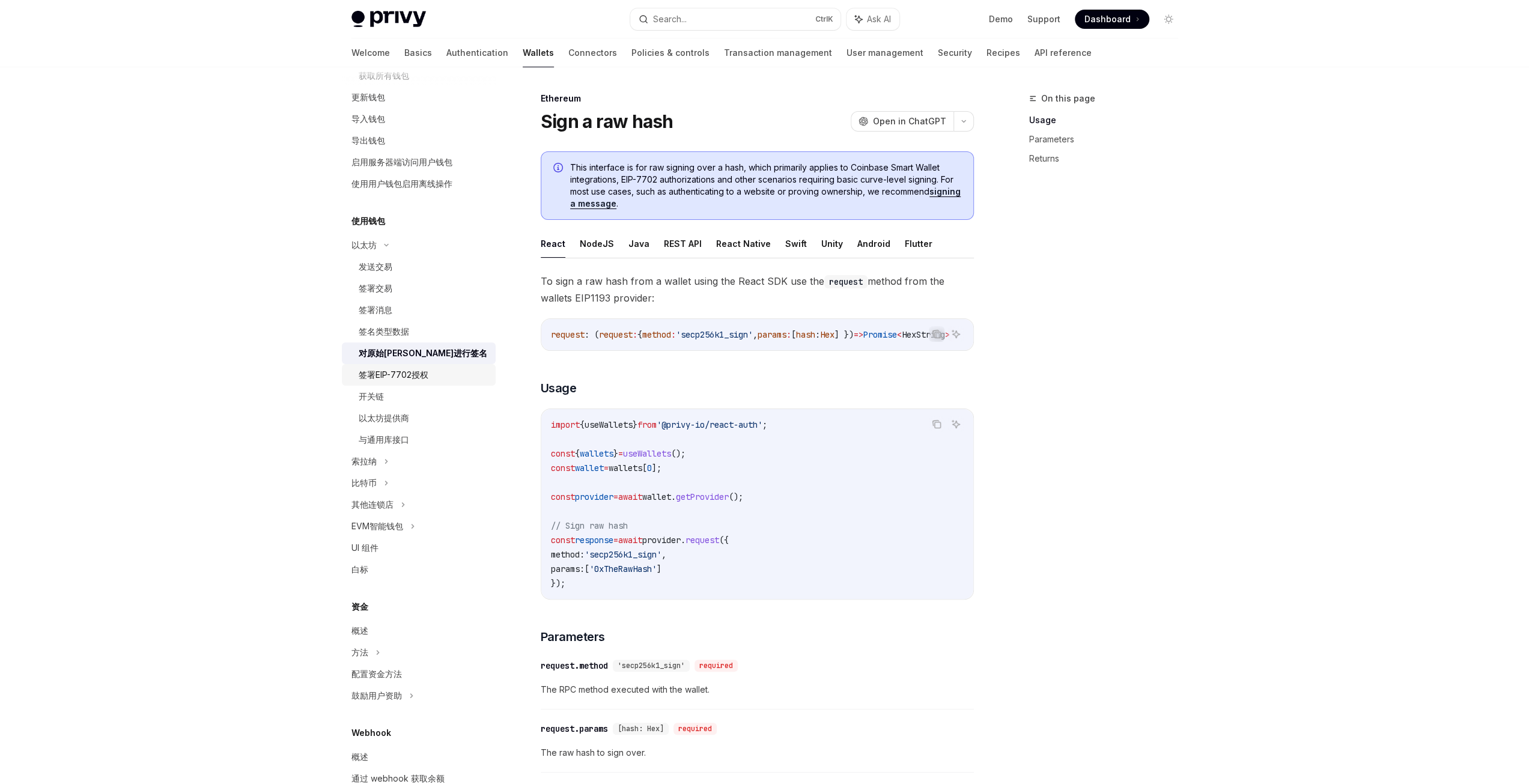
click at [449, 372] on div "签署EIP-7702授权" at bounding box center [423, 375] width 129 height 14
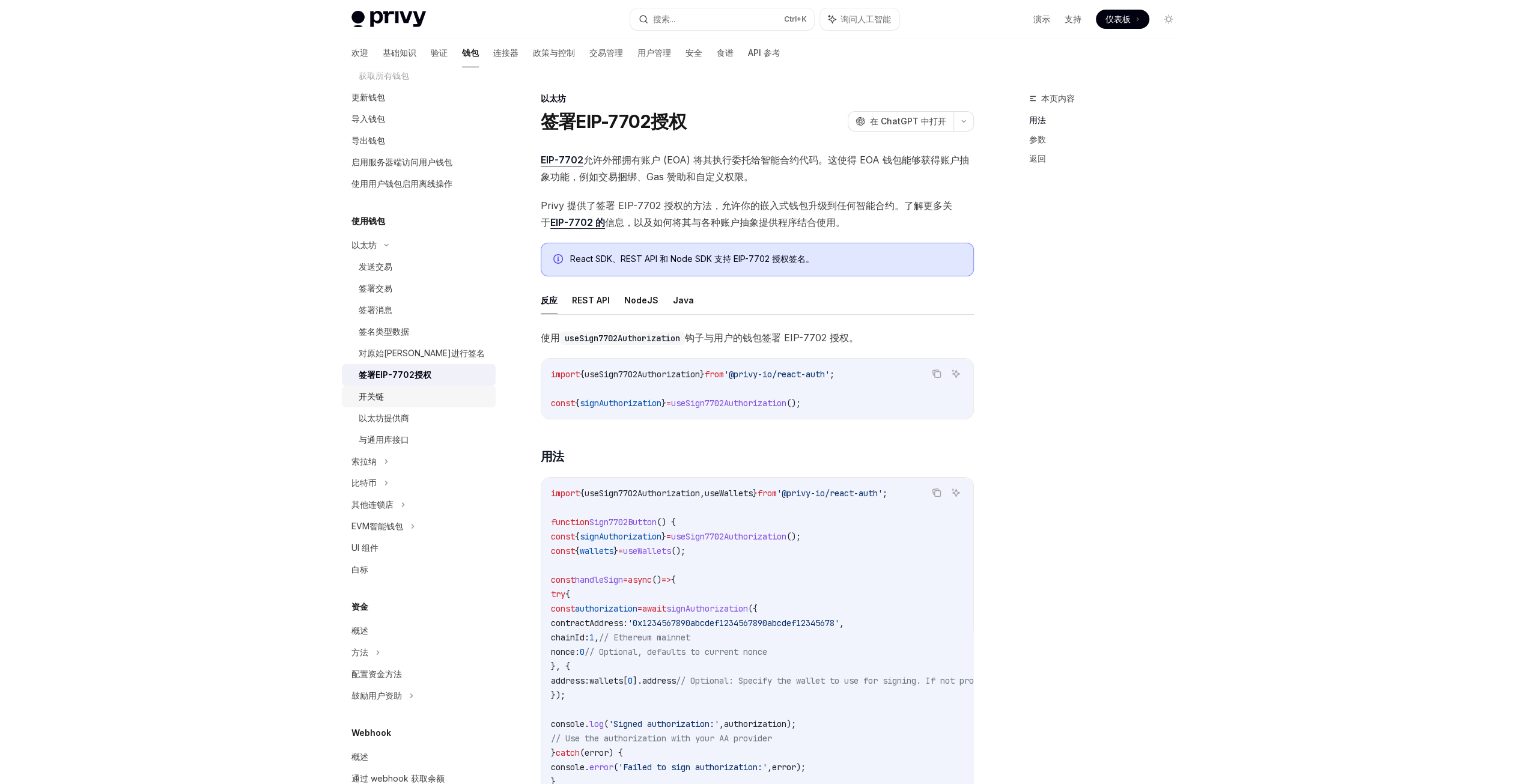
click at [440, 400] on div "开关链" at bounding box center [423, 396] width 129 height 14
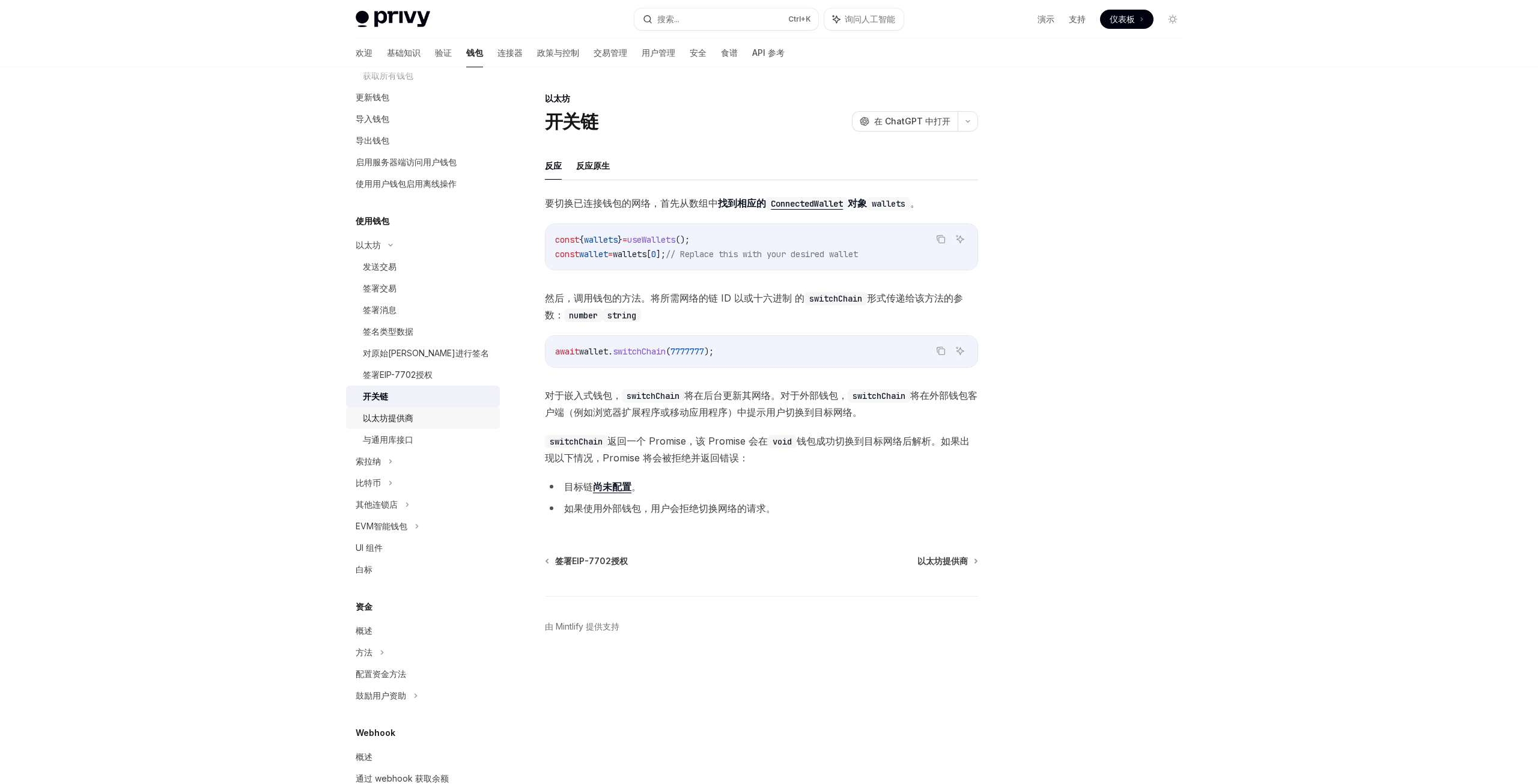
click at [438, 420] on div "以太坊提供商" at bounding box center [428, 418] width 129 height 14
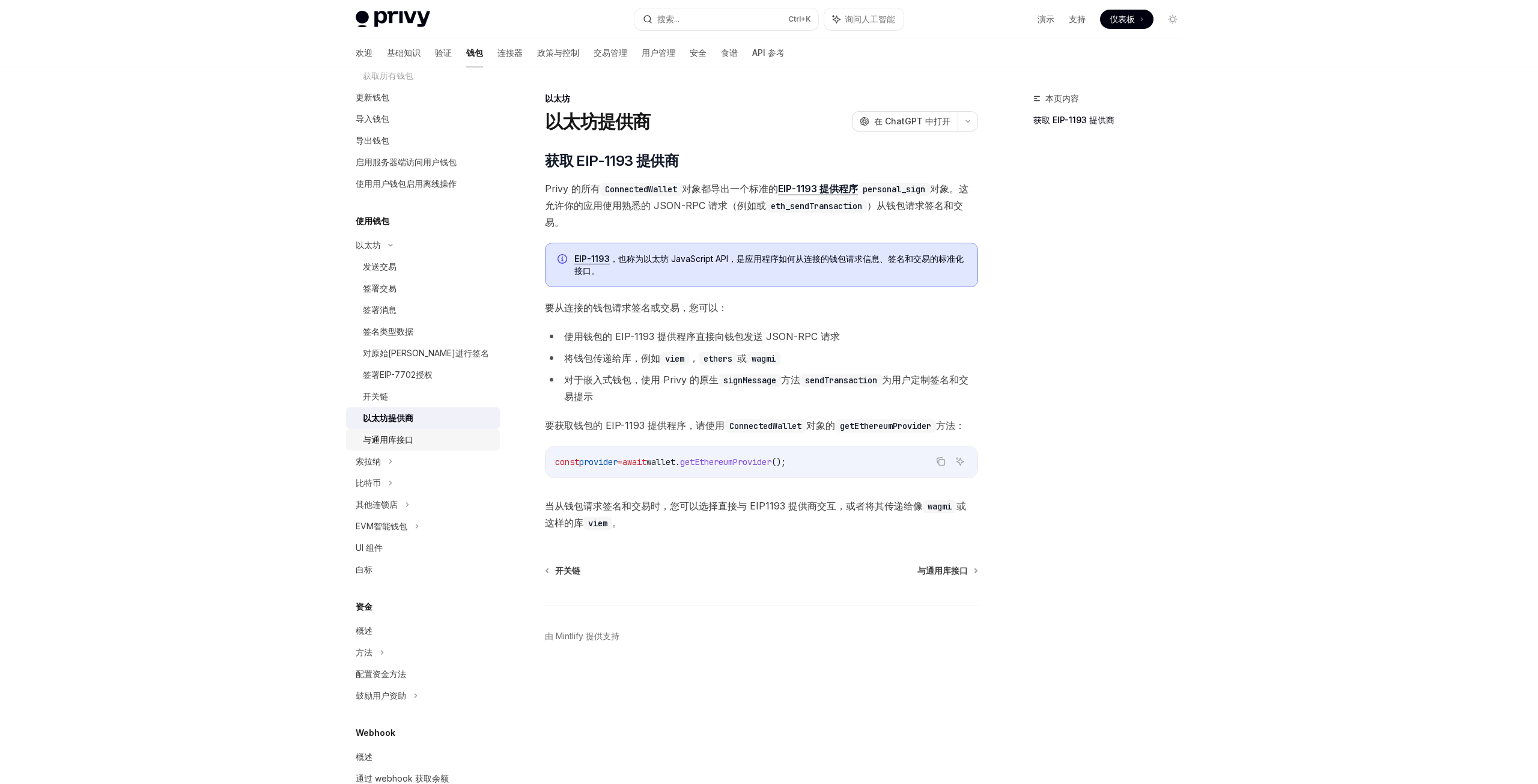
click at [441, 437] on div "与通用库接口" at bounding box center [428, 440] width 129 height 14
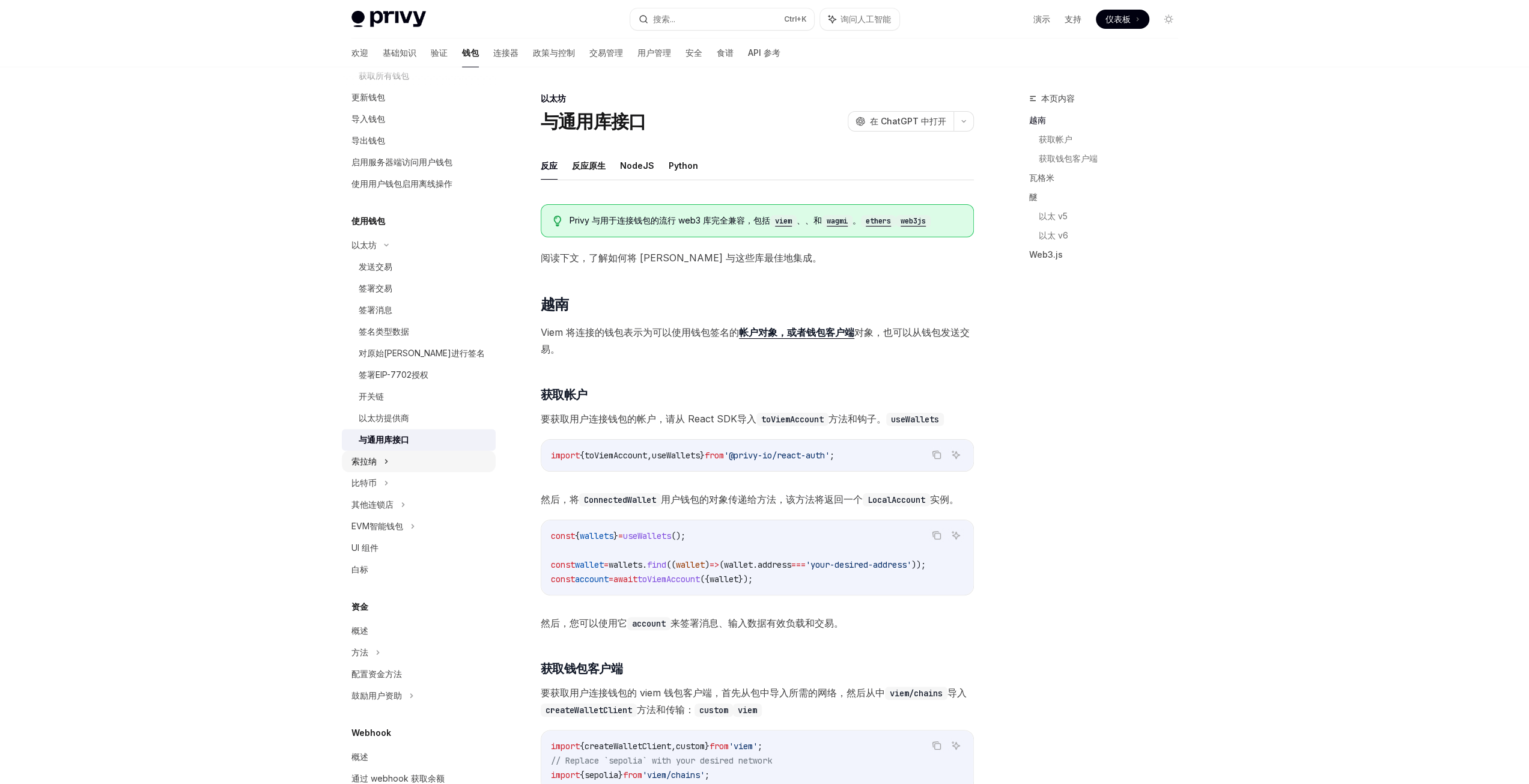
click at [431, 22] on div "索拉纳" at bounding box center [419, 11] width 154 height 22
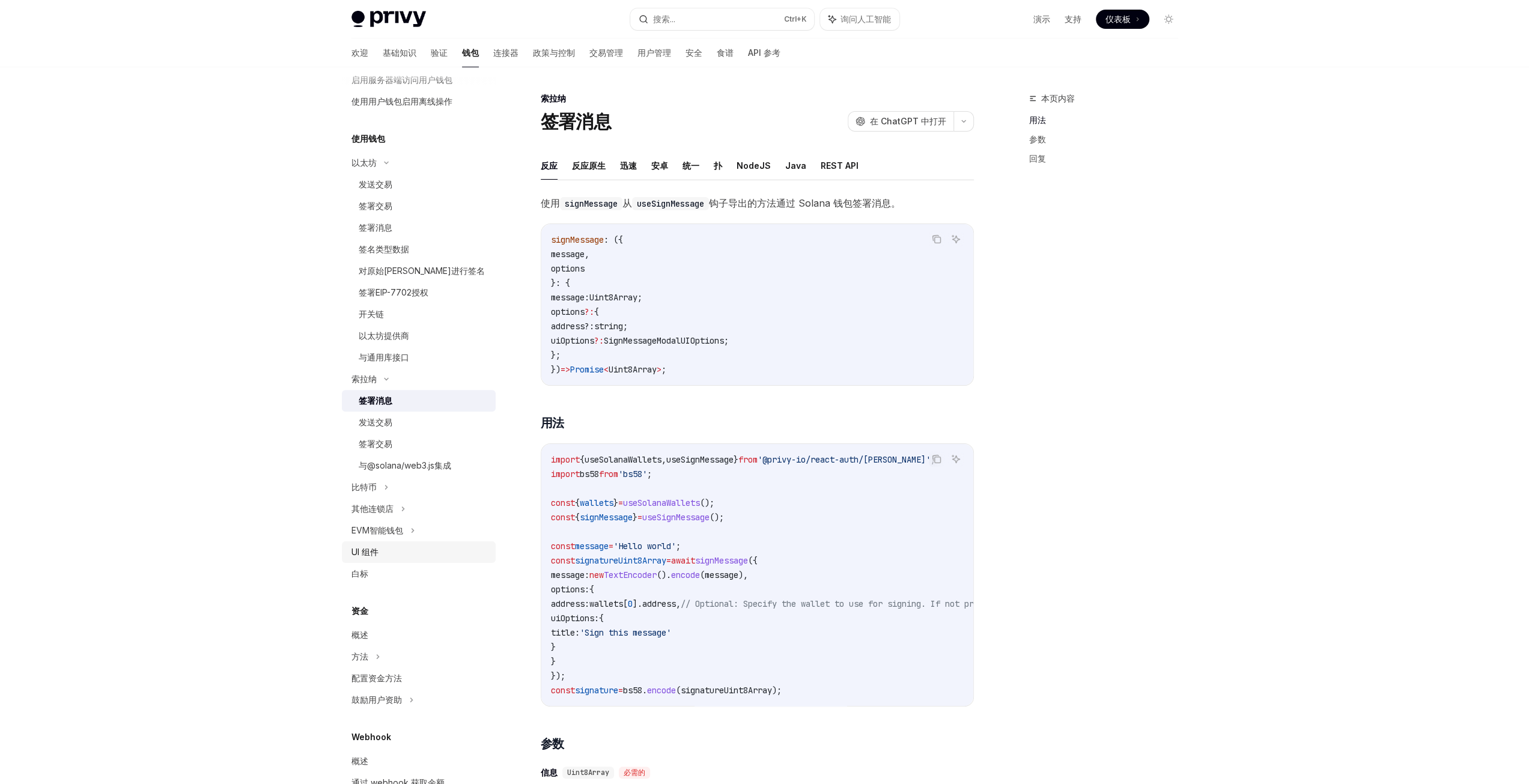
scroll to position [361, 0]
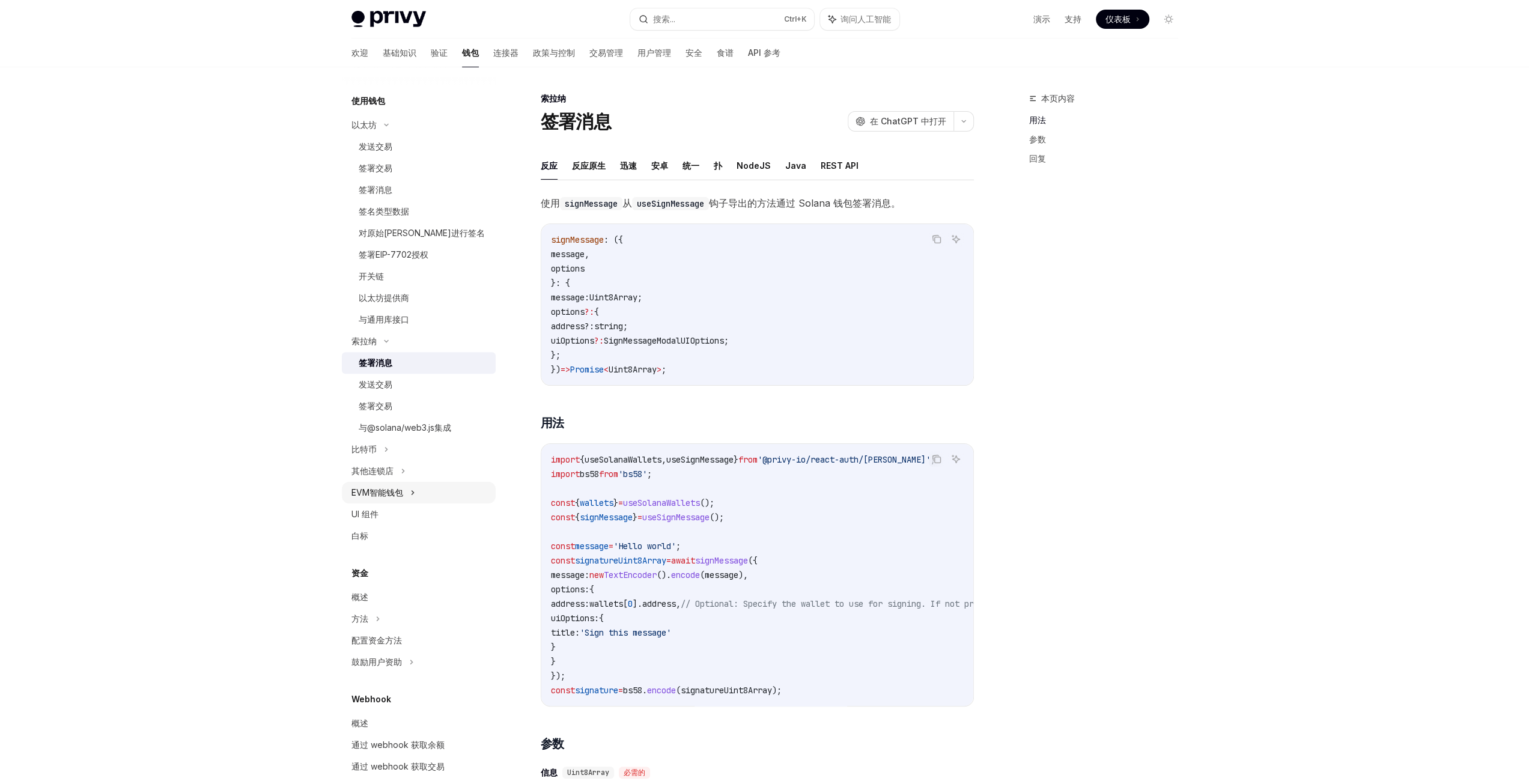
click at [428, 488] on div "EVM智能钱包" at bounding box center [419, 493] width 154 height 22
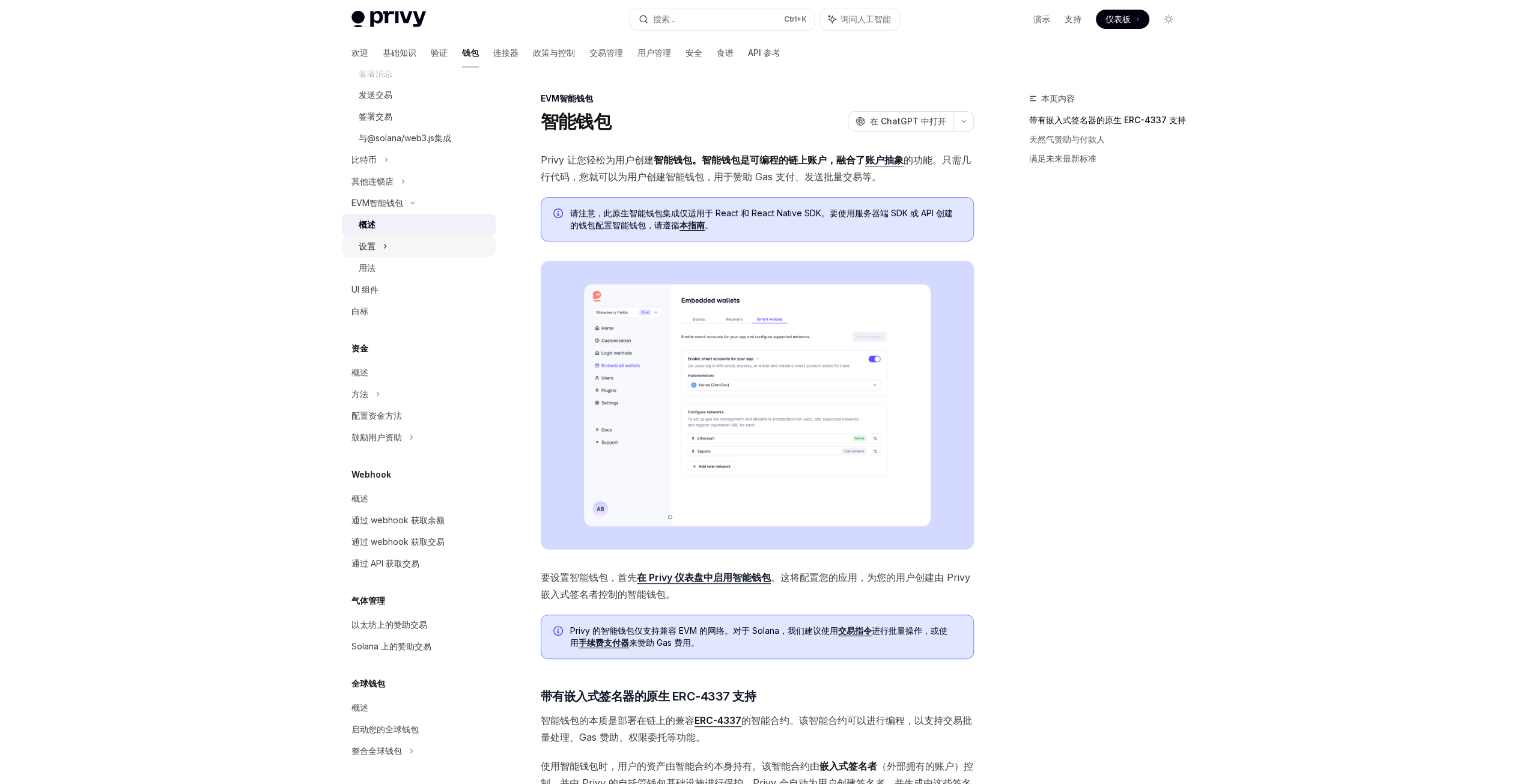
scroll to position [651, 0]
click at [1129, 680] on div "本页内容 带有嵌入式签名器的原生 ERC-4337 支持 天然气赞助与付款人 满足未来最新标准" at bounding box center [1096, 438] width 182 height 692
click at [405, 369] on div "概述" at bounding box center [420, 372] width 137 height 14
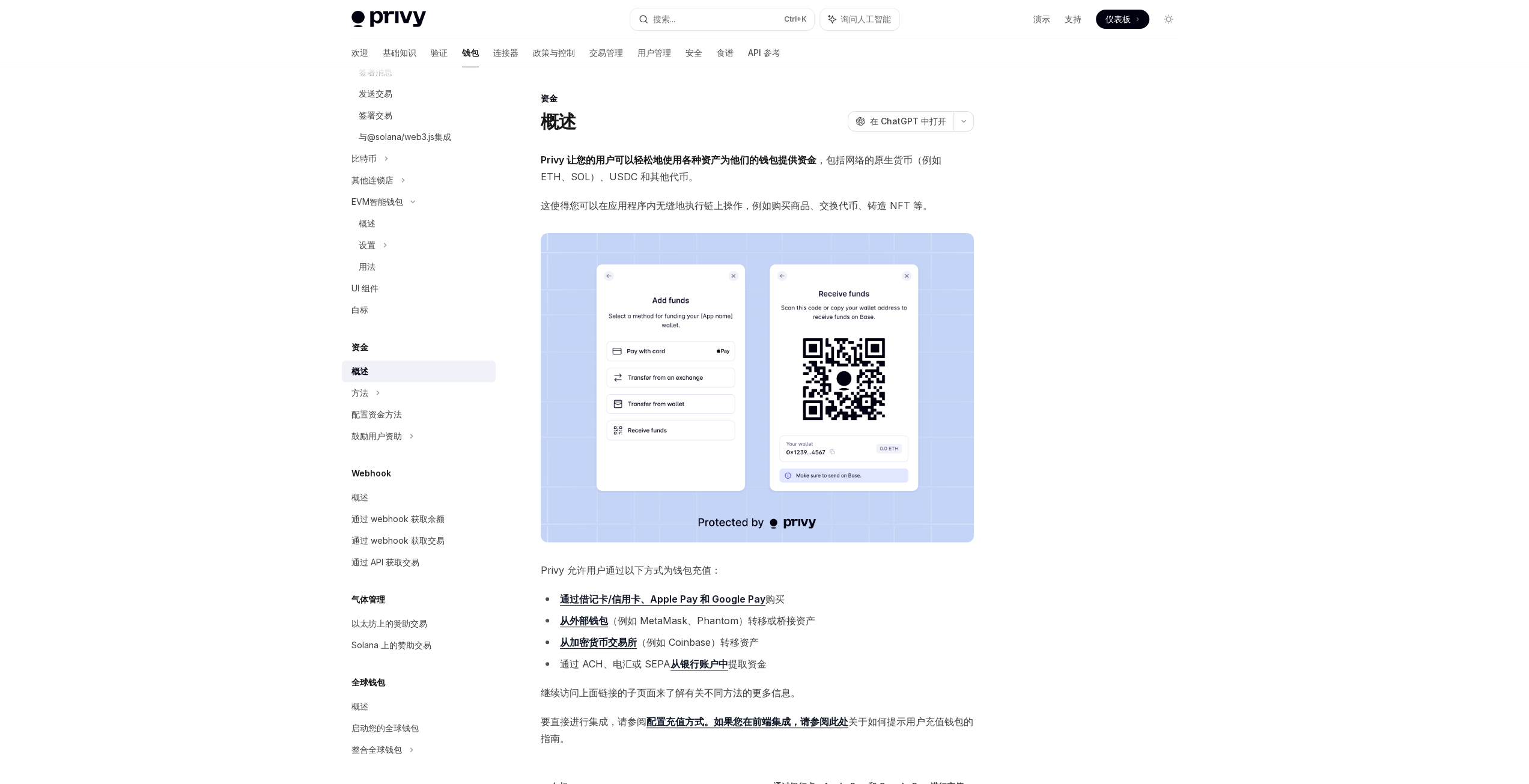
click at [437, 339] on div "概述 链条支撑 嵌入式钱包 创建钱包 创建钱包 预生成钱包 拿一个钱包 获取用户连接的钱包 通过ID获取钱包 获取所有钱包 更新钱包 导入钱包 导出钱包 启用…" at bounding box center [419, 98] width 154 height 1325
click at [440, 306] on div "白标" at bounding box center [420, 310] width 137 height 14
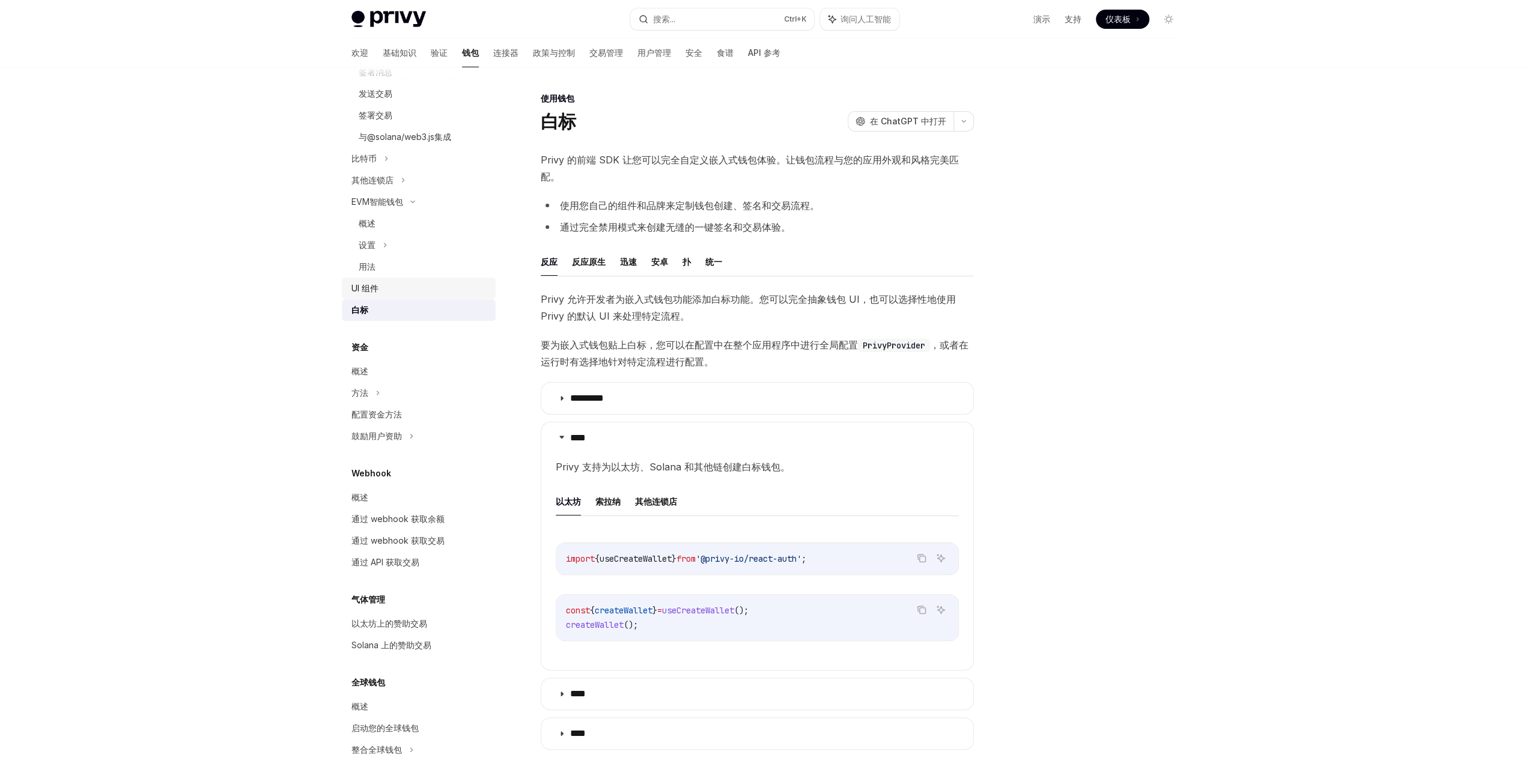
click at [437, 289] on div "UI 组件" at bounding box center [420, 288] width 137 height 14
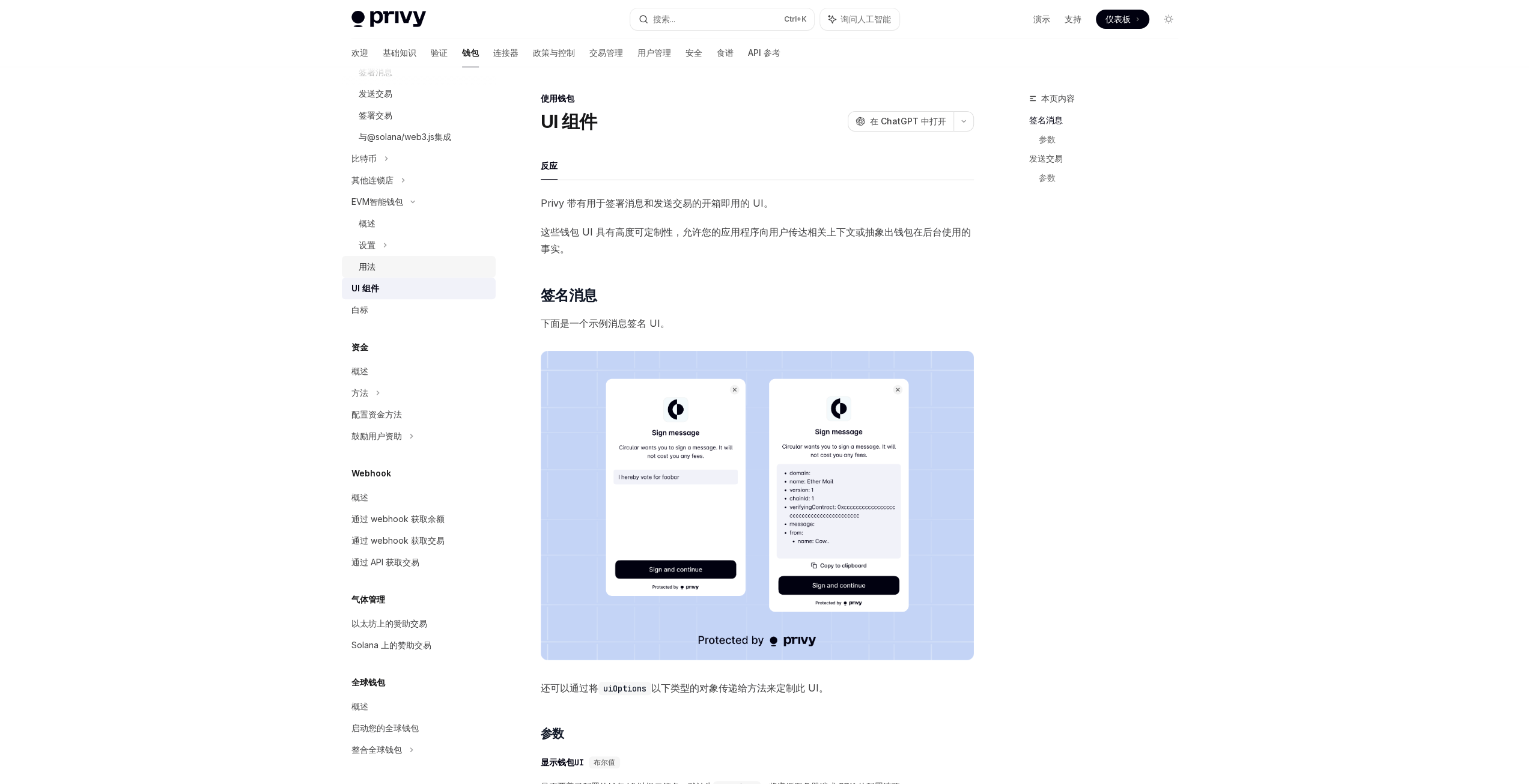
click at [443, 257] on link "用法" at bounding box center [419, 267] width 154 height 22
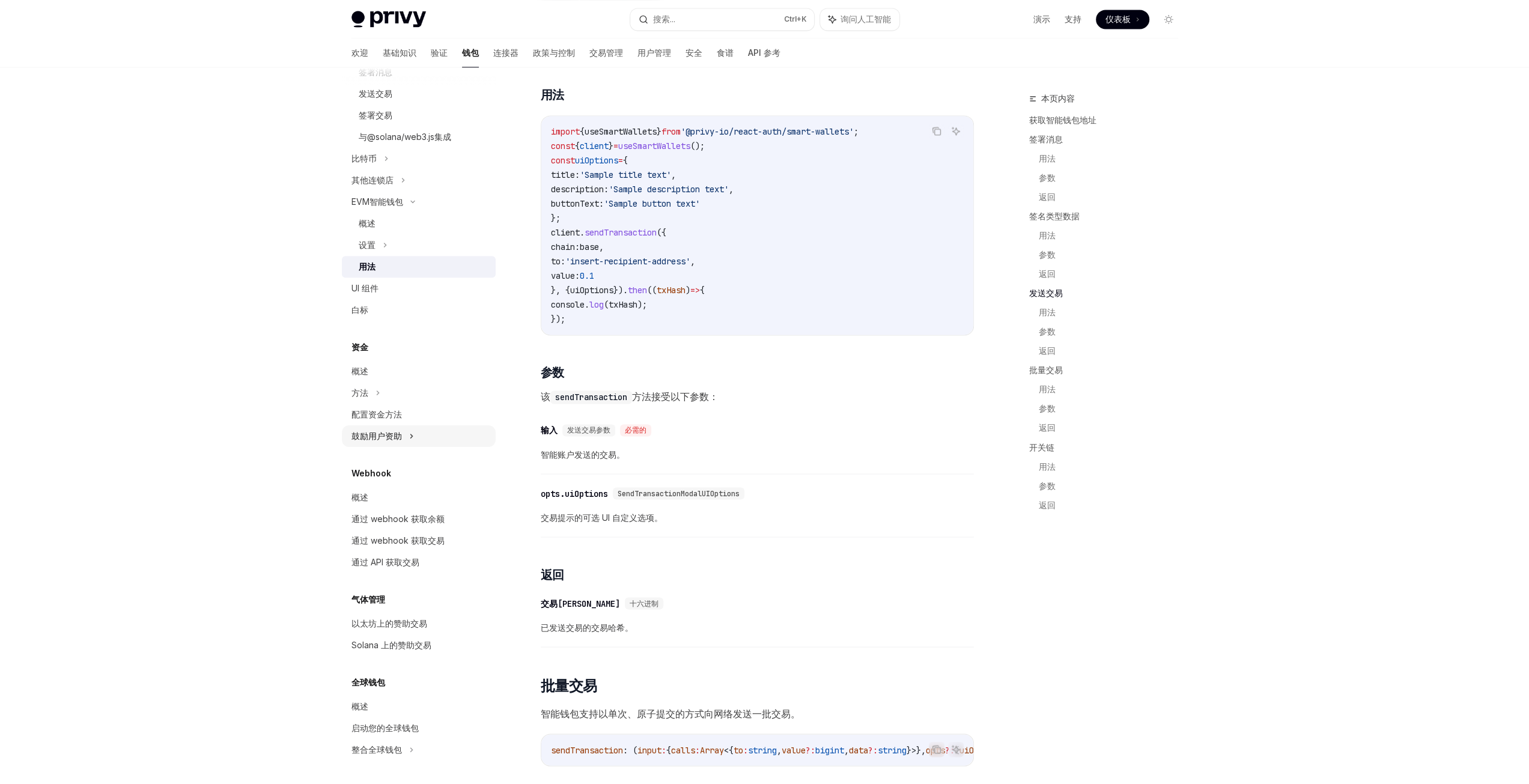
scroll to position [1862, 0]
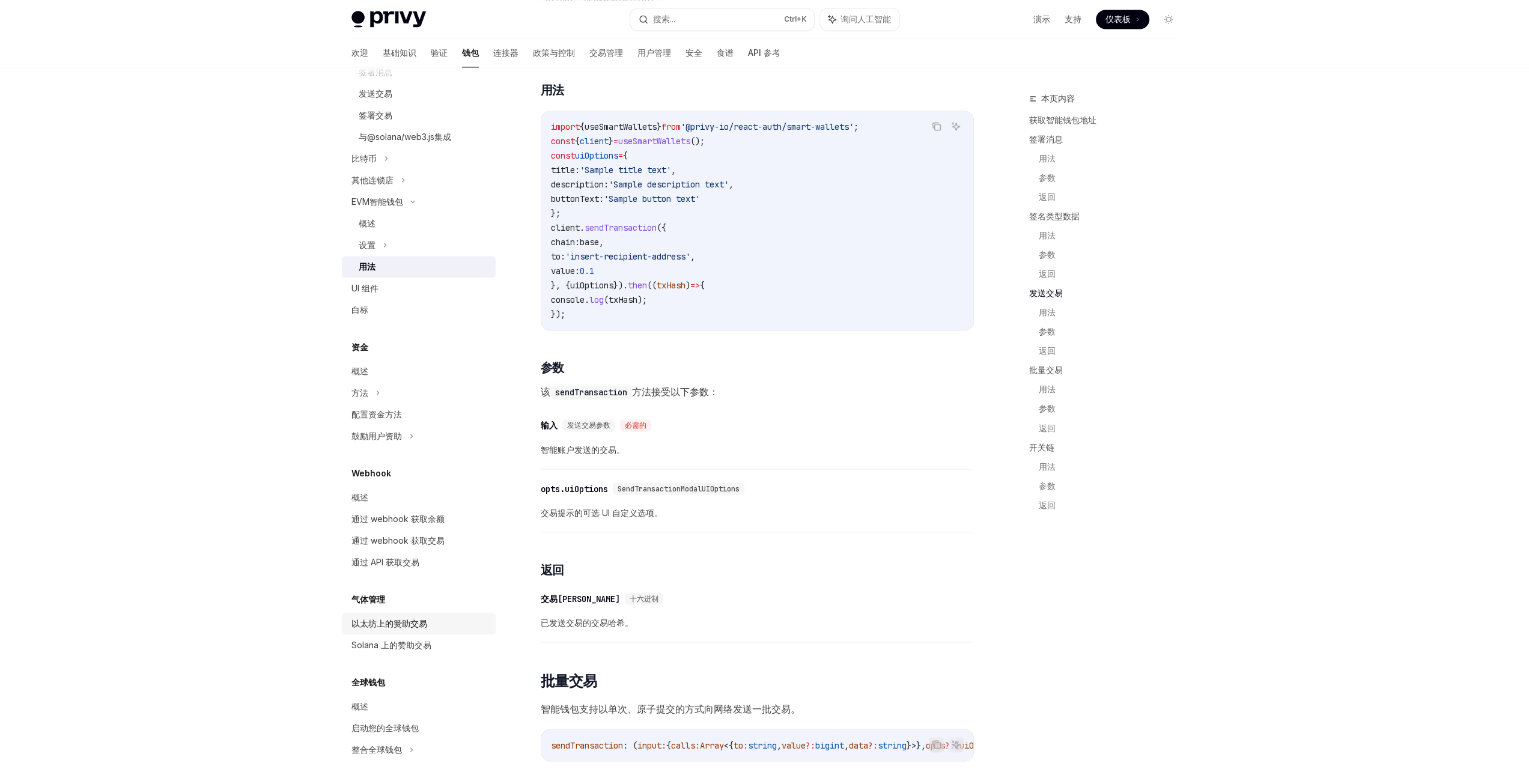
click at [442, 630] on link "以太坊上的赞助交易" at bounding box center [419, 624] width 154 height 22
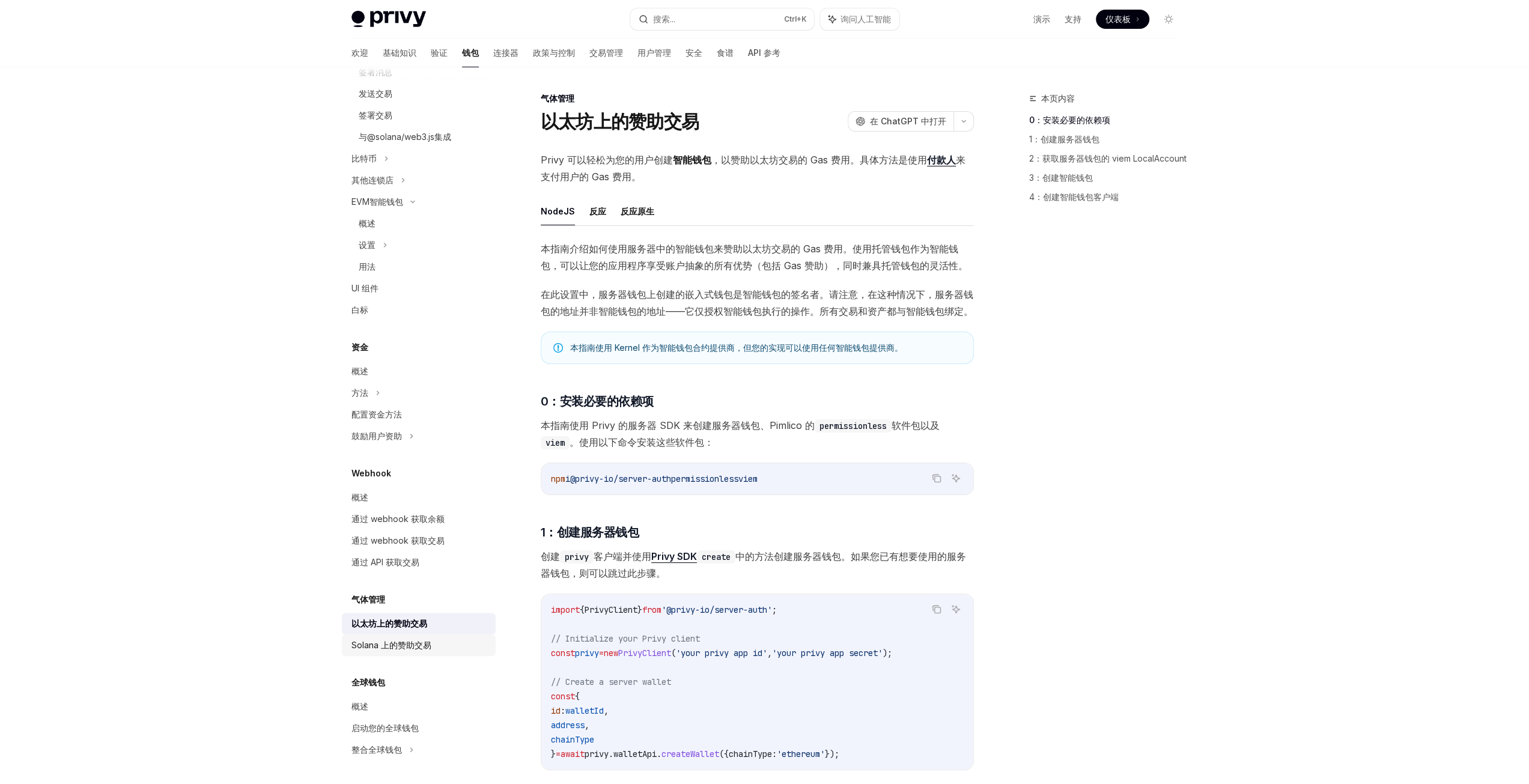
click at [441, 645] on div "Solana 上的赞助交易" at bounding box center [420, 646] width 137 height 14
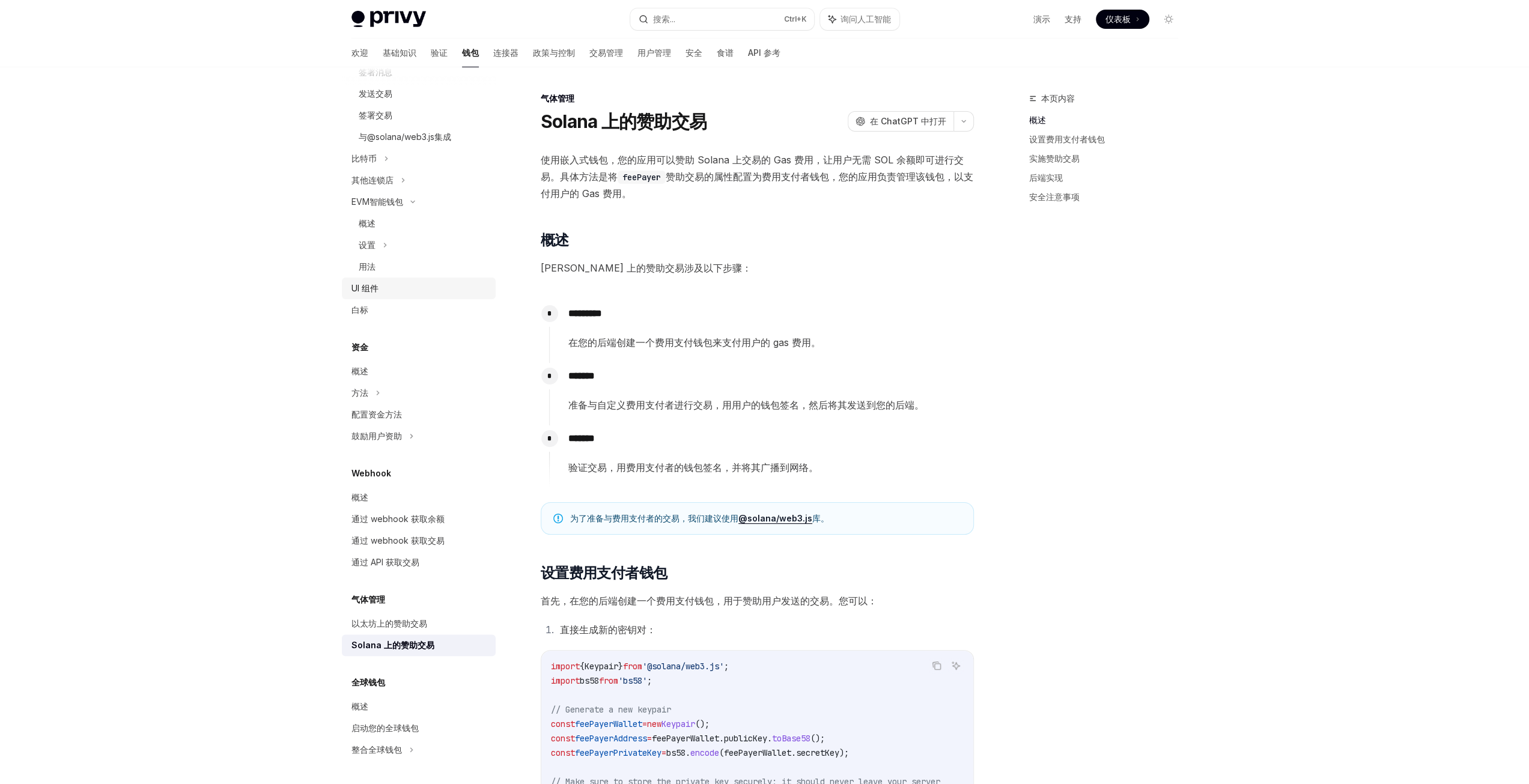
click at [412, 288] on div "UI 组件" at bounding box center [420, 288] width 137 height 14
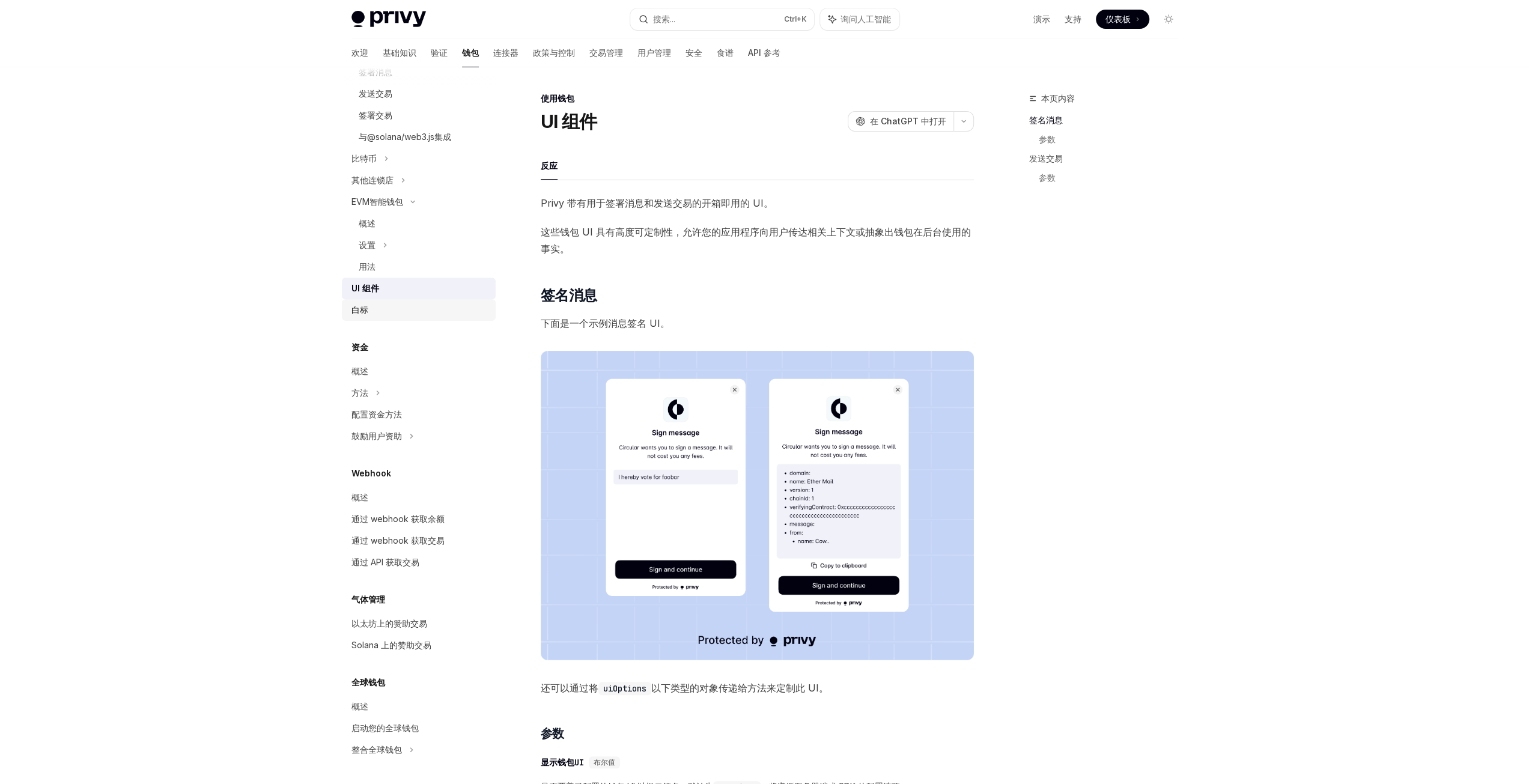
click at [409, 311] on div "白标" at bounding box center [420, 310] width 137 height 14
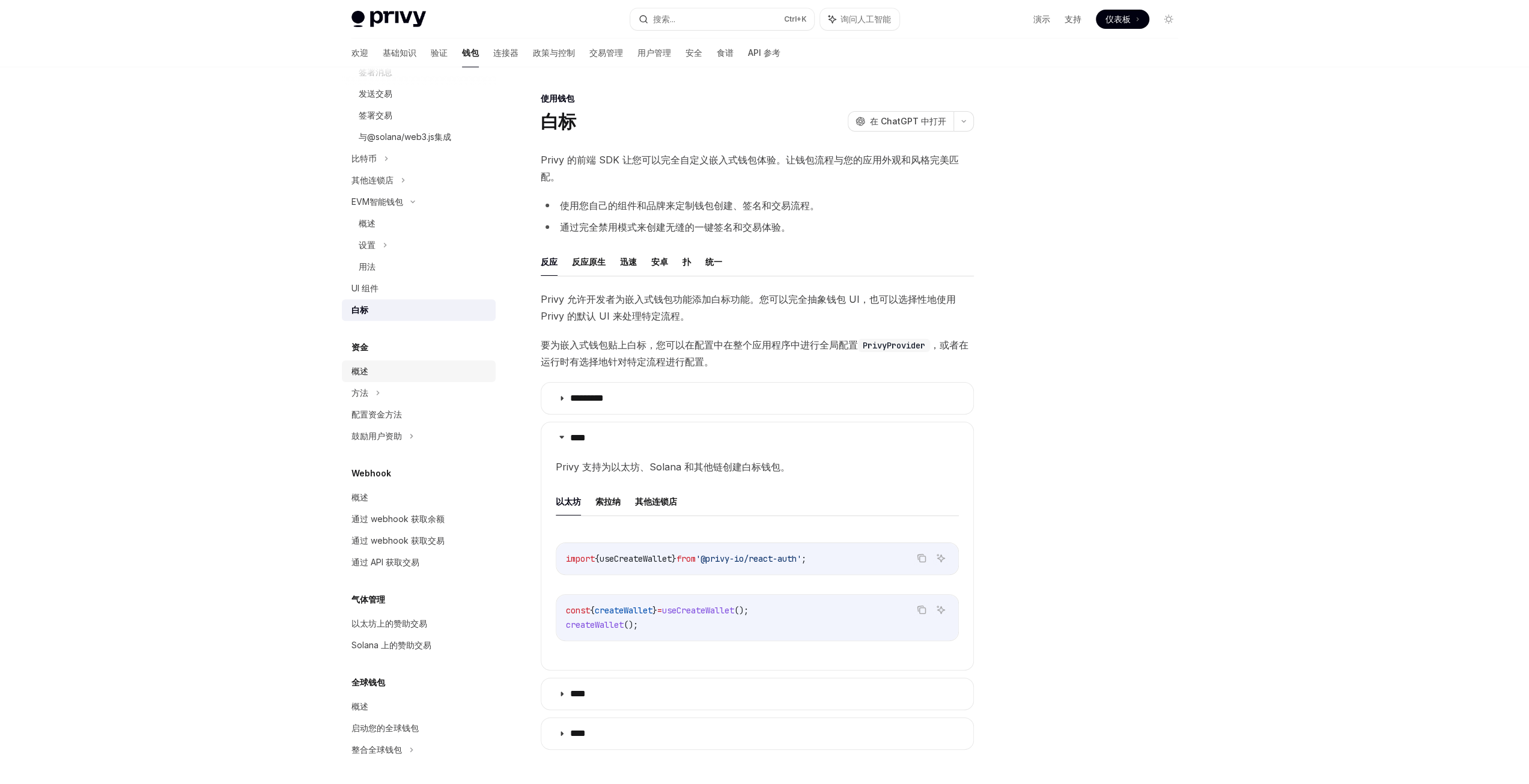
click at [401, 369] on div "概述" at bounding box center [420, 372] width 137 height 14
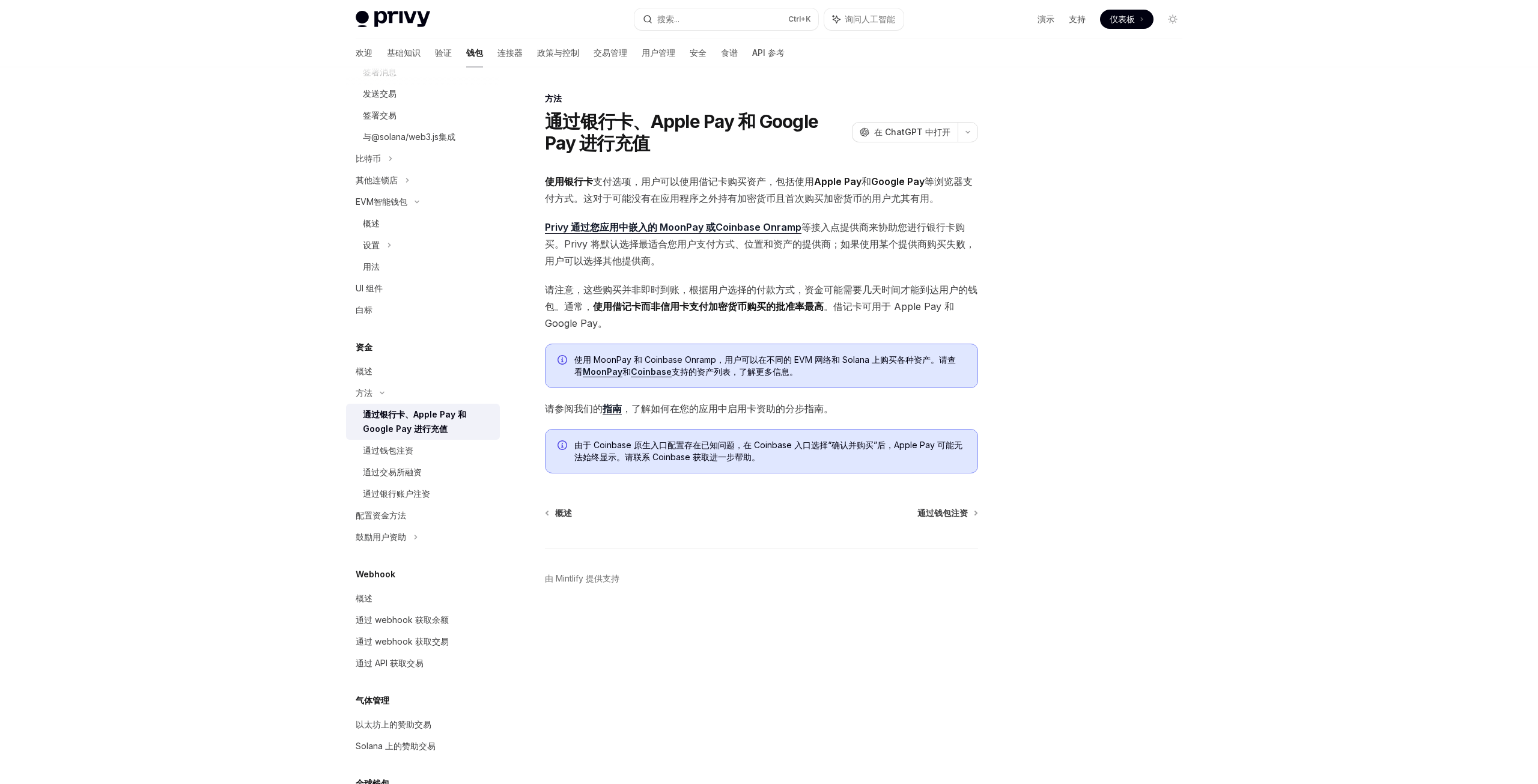
click at [424, 421] on div "通过银行卡、Apple Pay 和 Google Pay 进行充值" at bounding box center [428, 422] width 129 height 29
click at [430, 452] on div "通过钱包注资" at bounding box center [428, 450] width 129 height 14
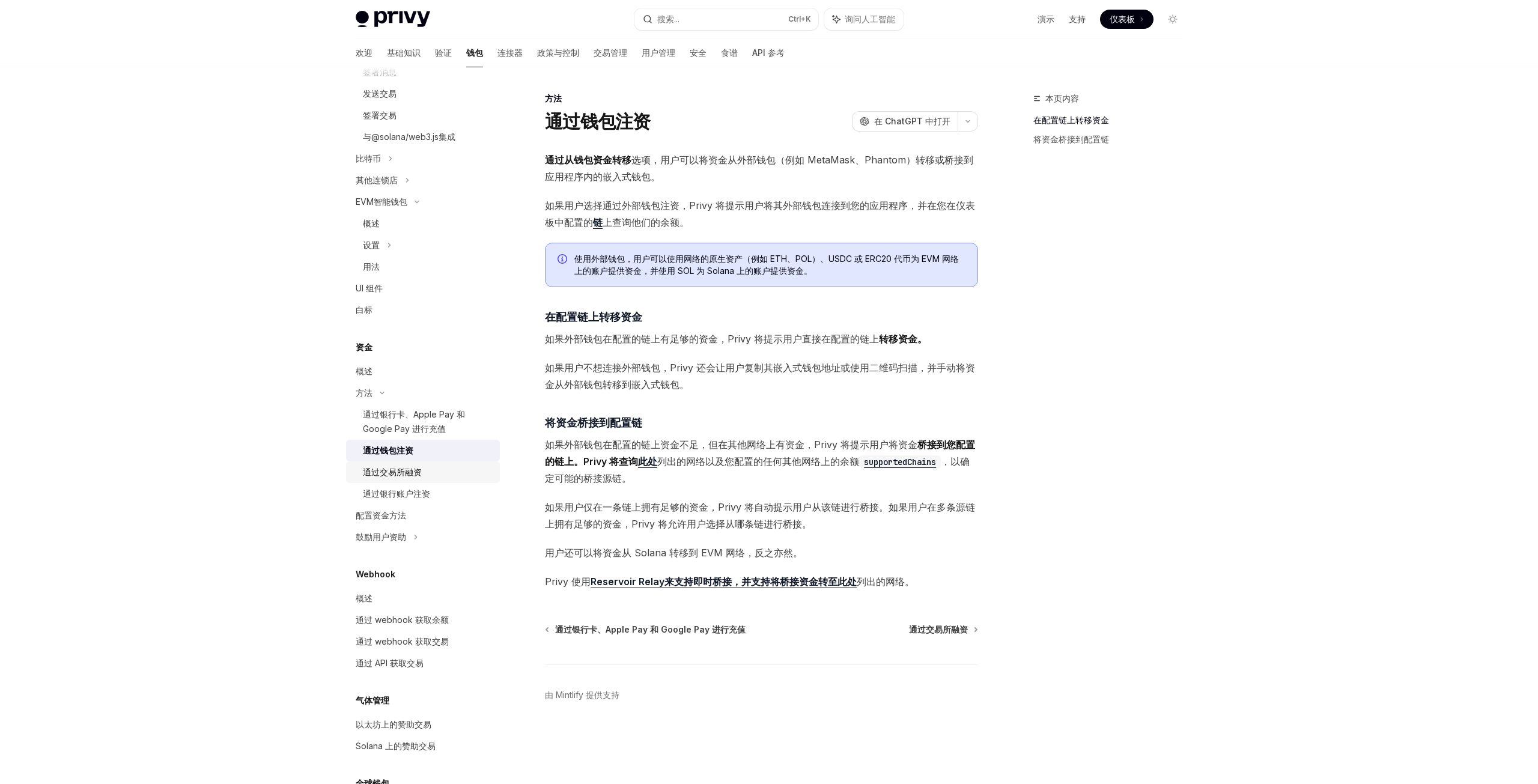
click at [430, 471] on div "通过交易所融资" at bounding box center [428, 472] width 129 height 14
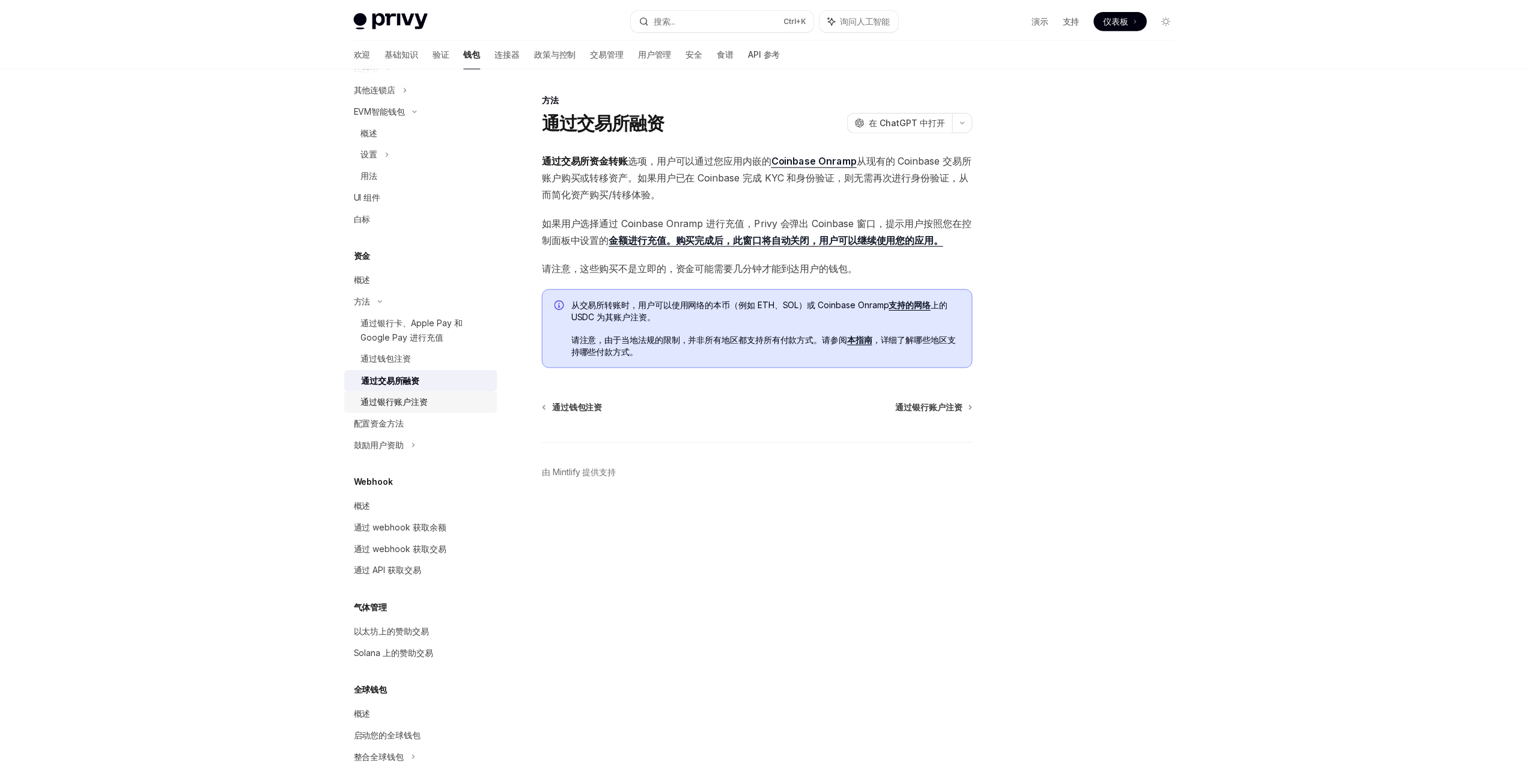
scroll to position [752, 0]
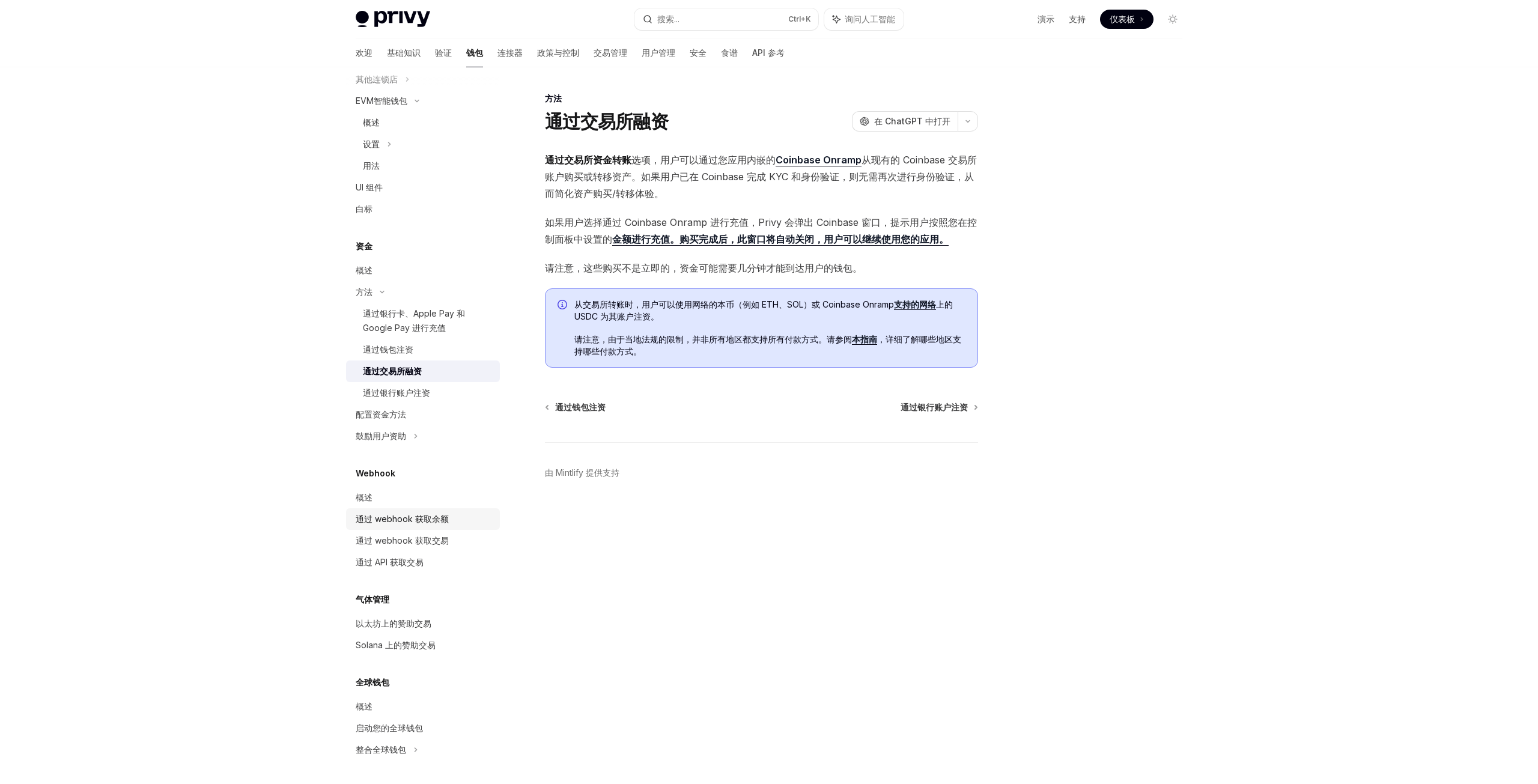
click at [464, 519] on div "通过 webhook 获取余额" at bounding box center [424, 519] width 137 height 14
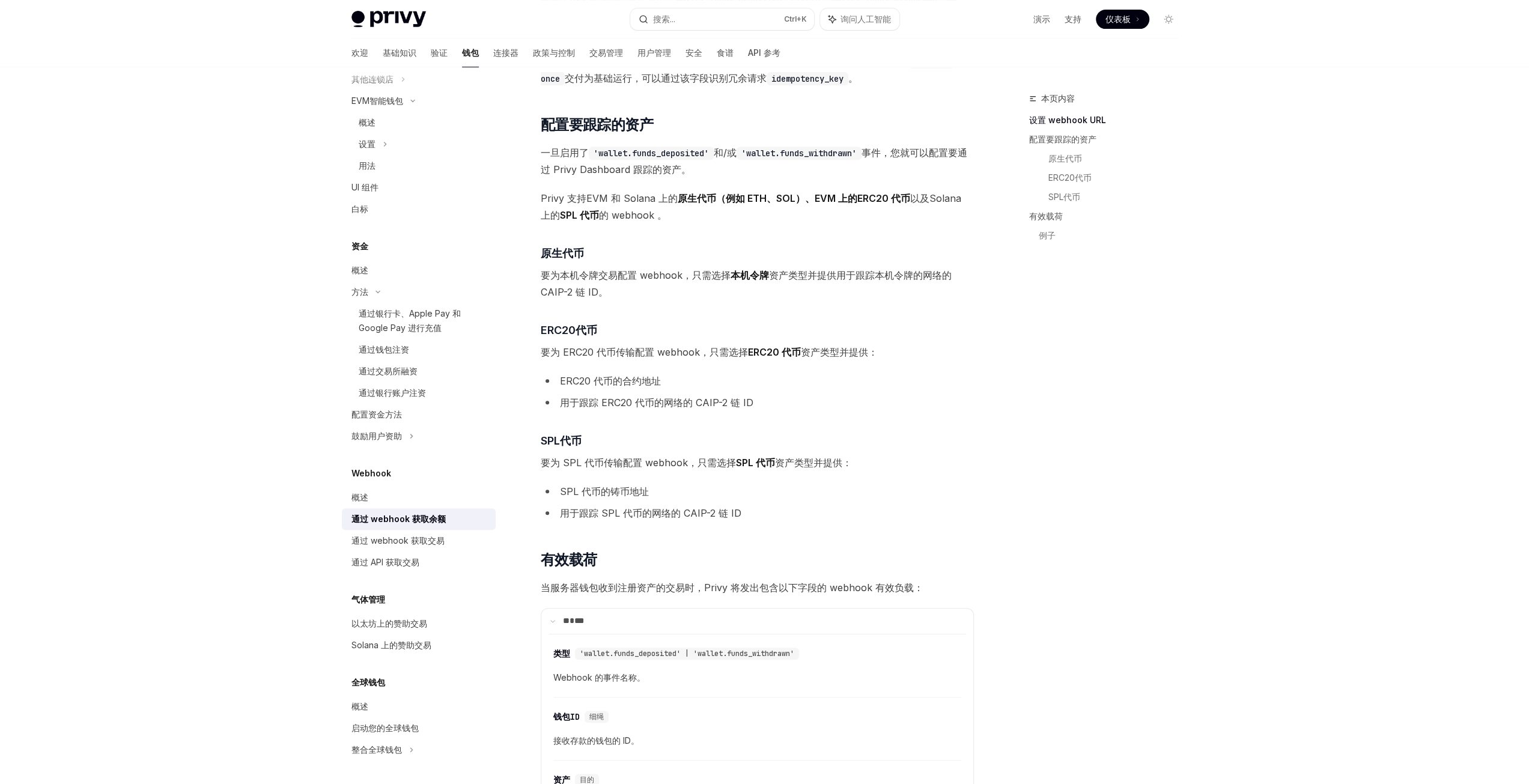
scroll to position [481, 0]
click at [455, 545] on div "通过 webhook 获取交易" at bounding box center [420, 541] width 137 height 14
type textarea "*"
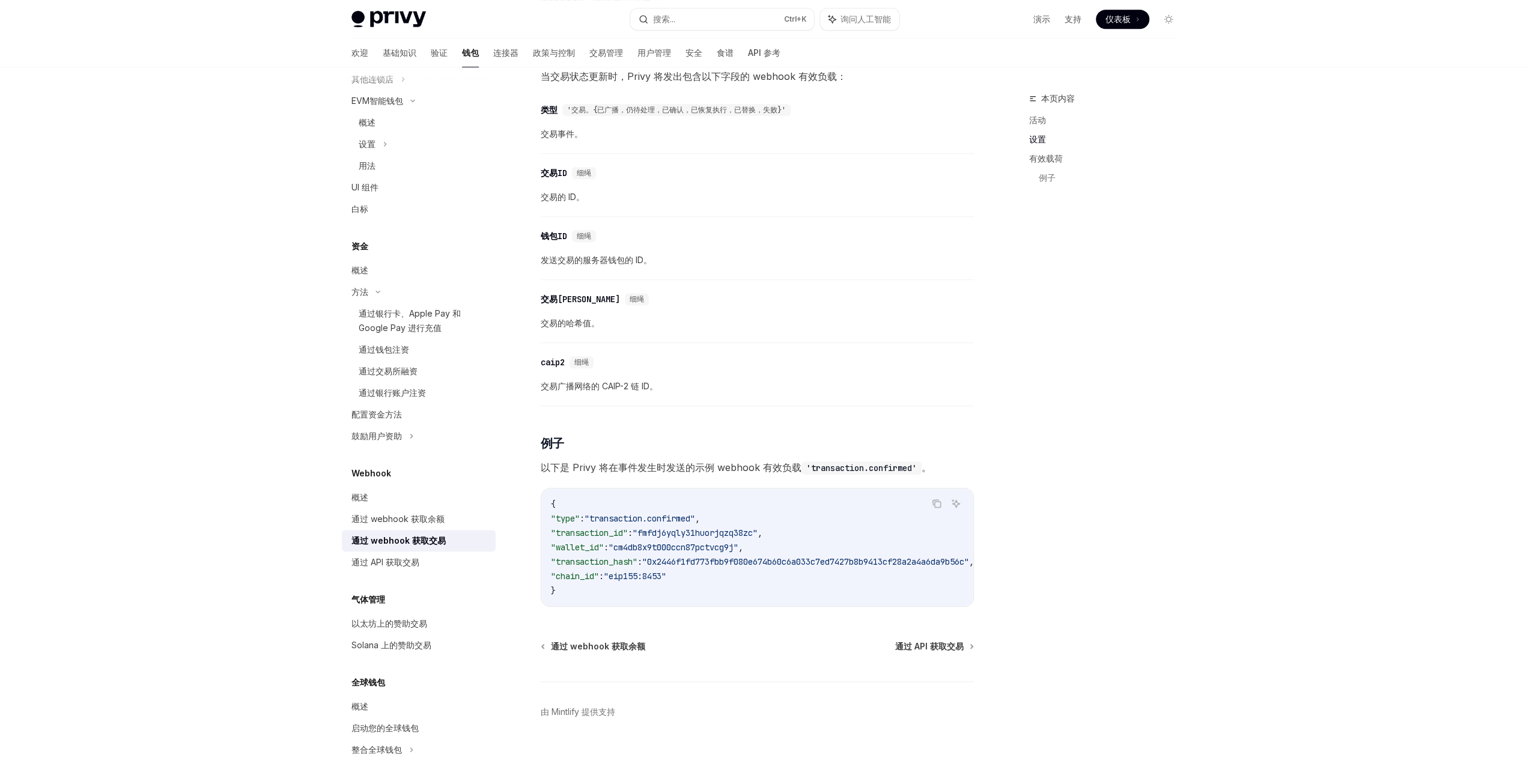
scroll to position [816, 0]
